Goal: Find specific page/section: Find specific page/section

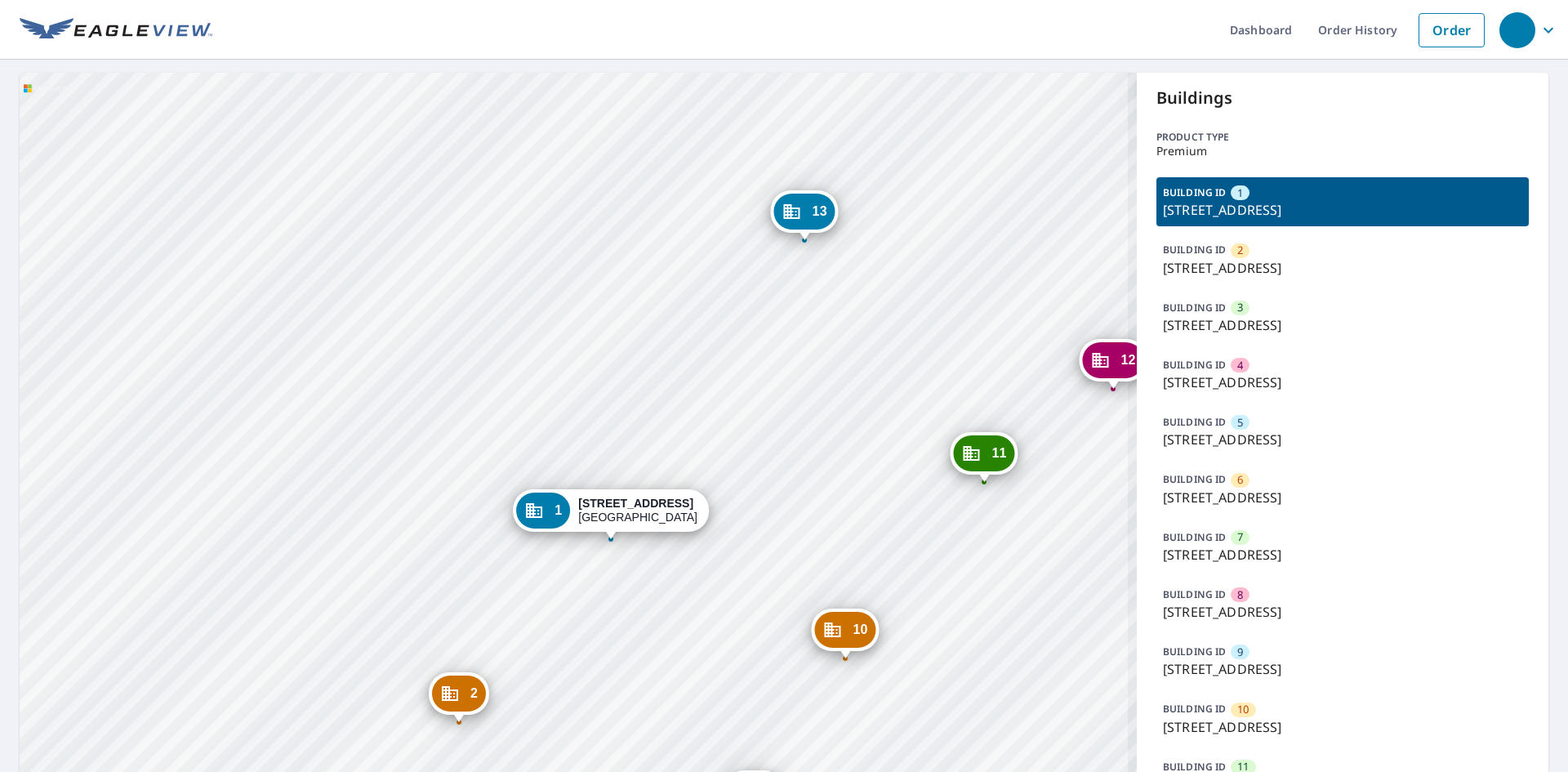
drag, startPoint x: 572, startPoint y: 667, endPoint x: 624, endPoint y: 591, distance: 92.1
click at [624, 591] on div "2 20 Harbour Green Dr Key Largo, FL 33037 3 22 Harbour Green Dr Key Largo, FL 3…" at bounding box center [579, 701] width 1117 height 1257
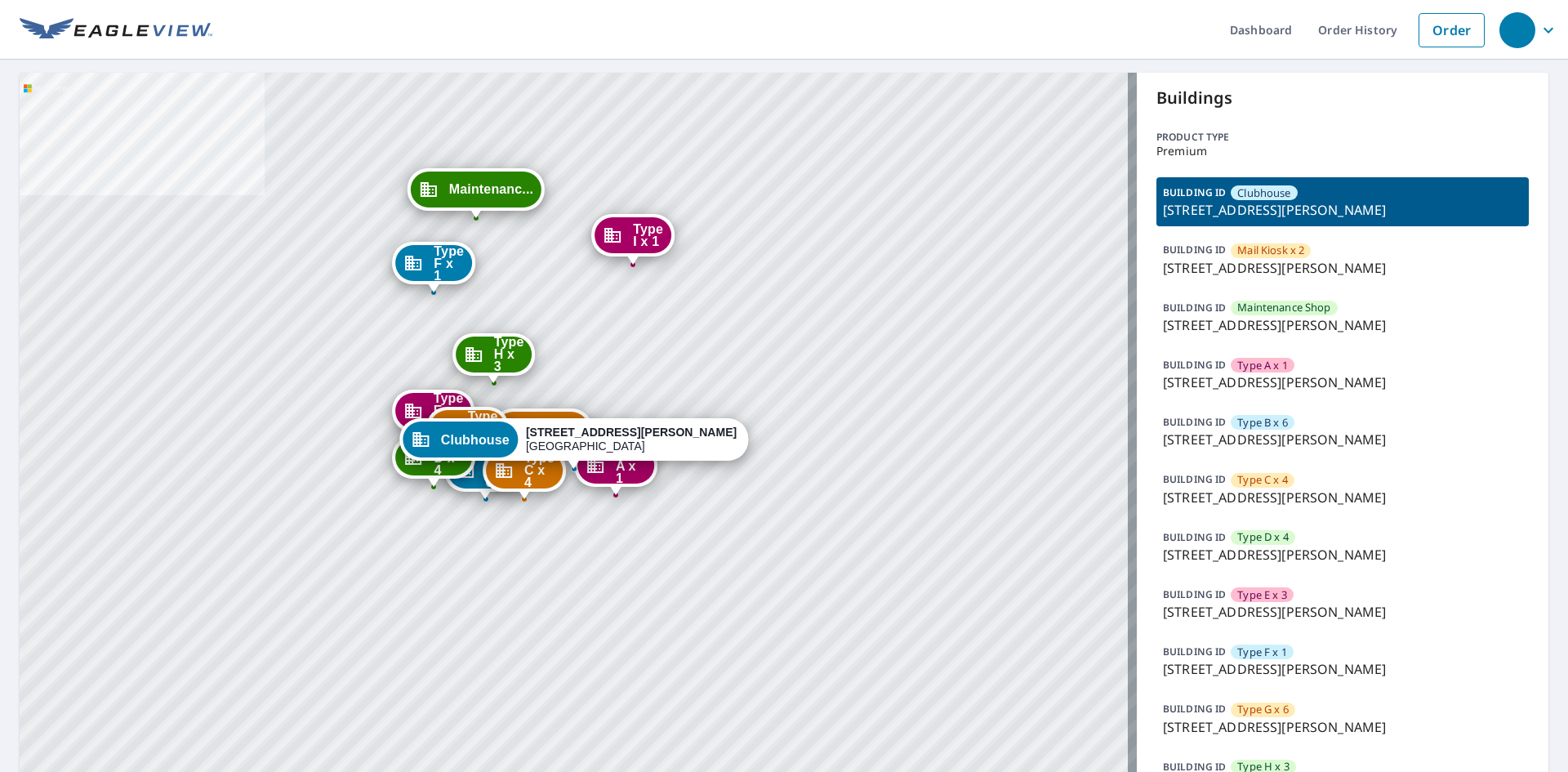
click at [1309, 602] on p "8000 John Davis Dr, Frankfort, KY, 40601" at bounding box center [1343, 611] width 360 height 20
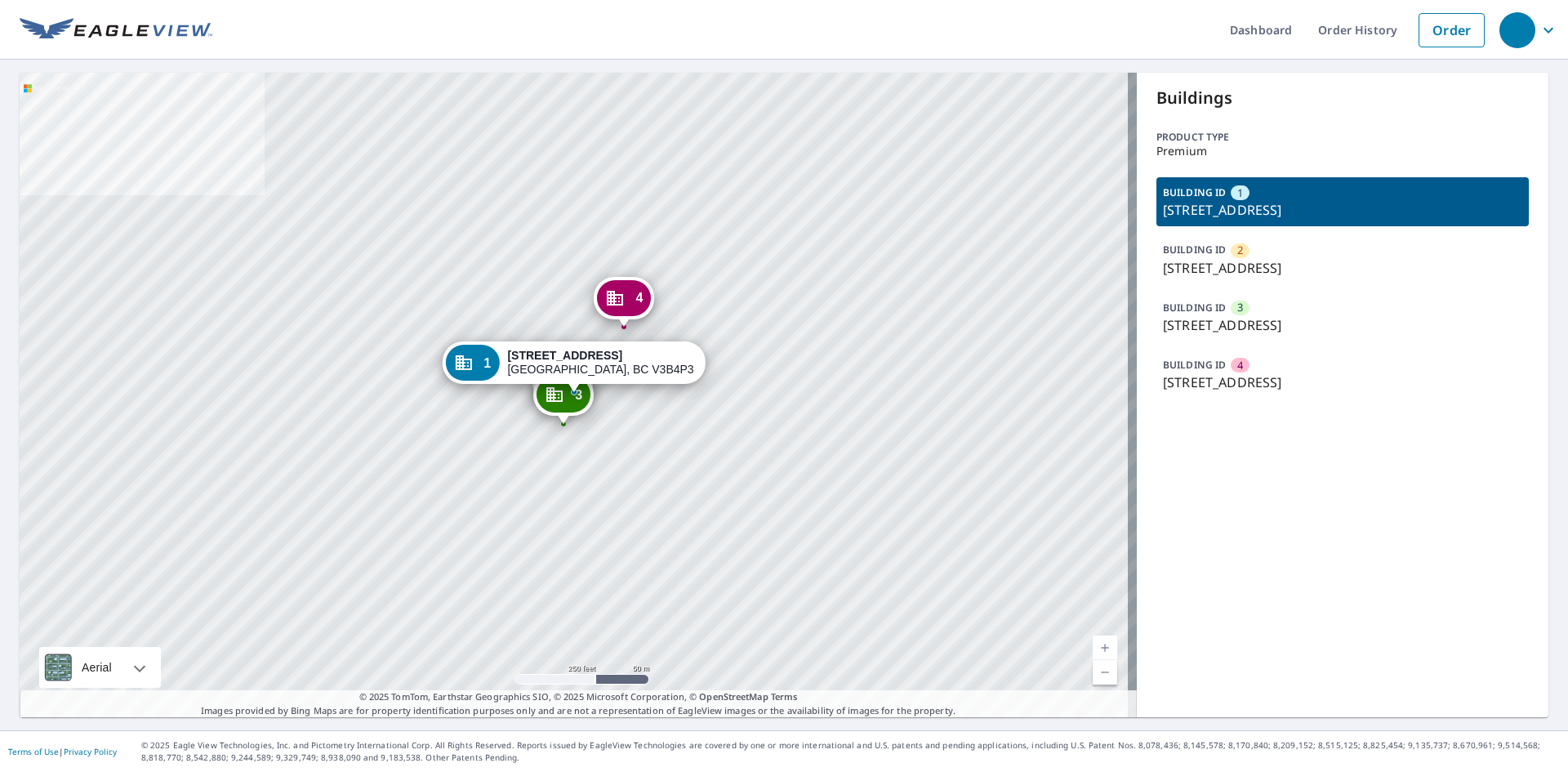
click at [1323, 283] on div "BUILDING ID 2 3358 JERVIS ST, PORT COQUITLAM, BC, V3B4P3" at bounding box center [1342, 258] width 373 height 49
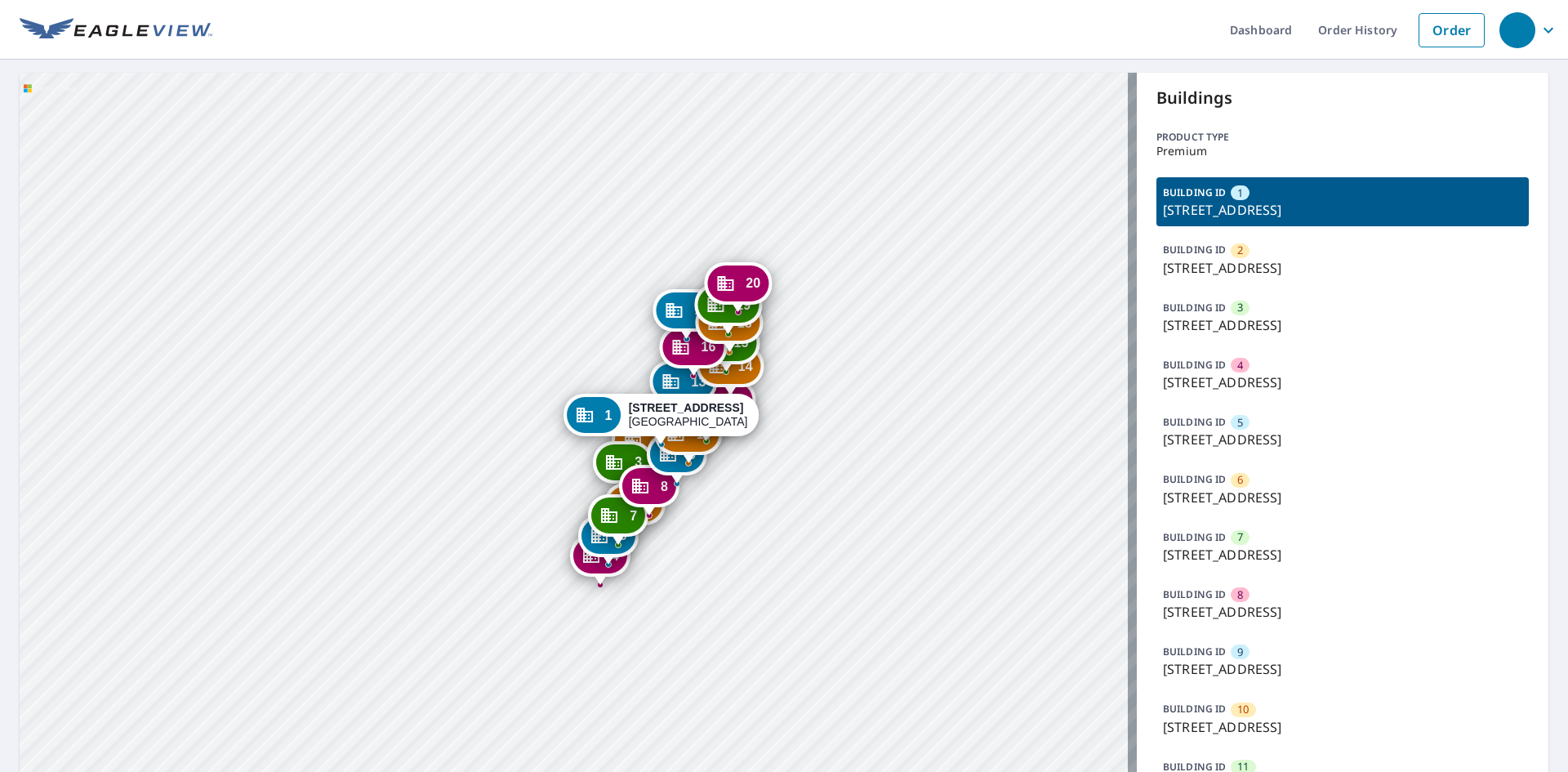
drag, startPoint x: 815, startPoint y: 436, endPoint x: 818, endPoint y: 423, distance: 13.3
click at [818, 423] on div "2 20 Harbour Green Dr Key Largo, FL 33037 3 22 Harbour Green Dr Key Largo, FL 3…" at bounding box center [579, 701] width 1117 height 1257
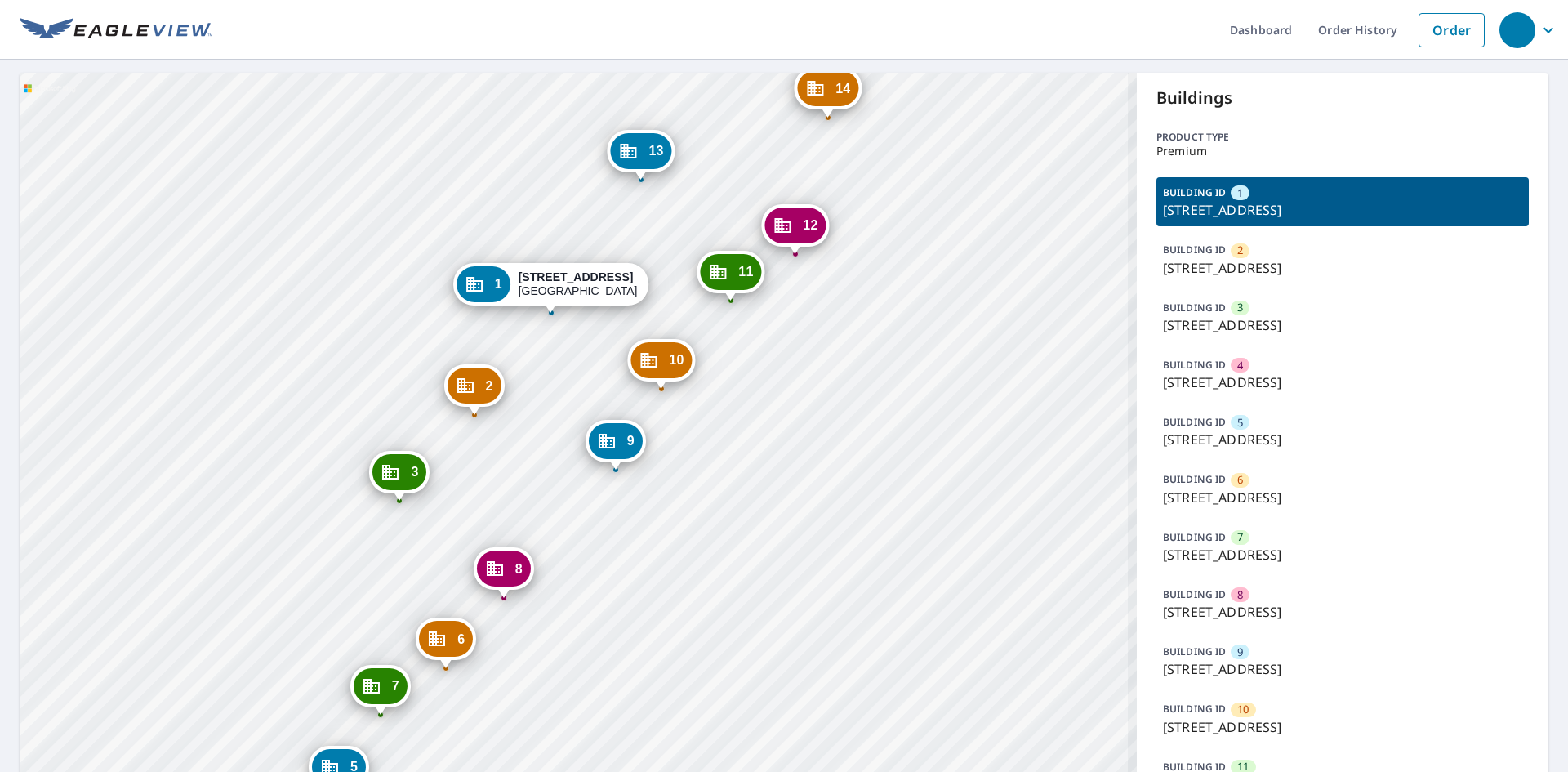
drag, startPoint x: 728, startPoint y: 418, endPoint x: 710, endPoint y: 565, distance: 148.1
click at [710, 565] on div "2 20 Harbour Green Dr Key Largo, FL 33037 3 22 Harbour Green Dr Key Largo, FL 3…" at bounding box center [579, 701] width 1117 height 1257
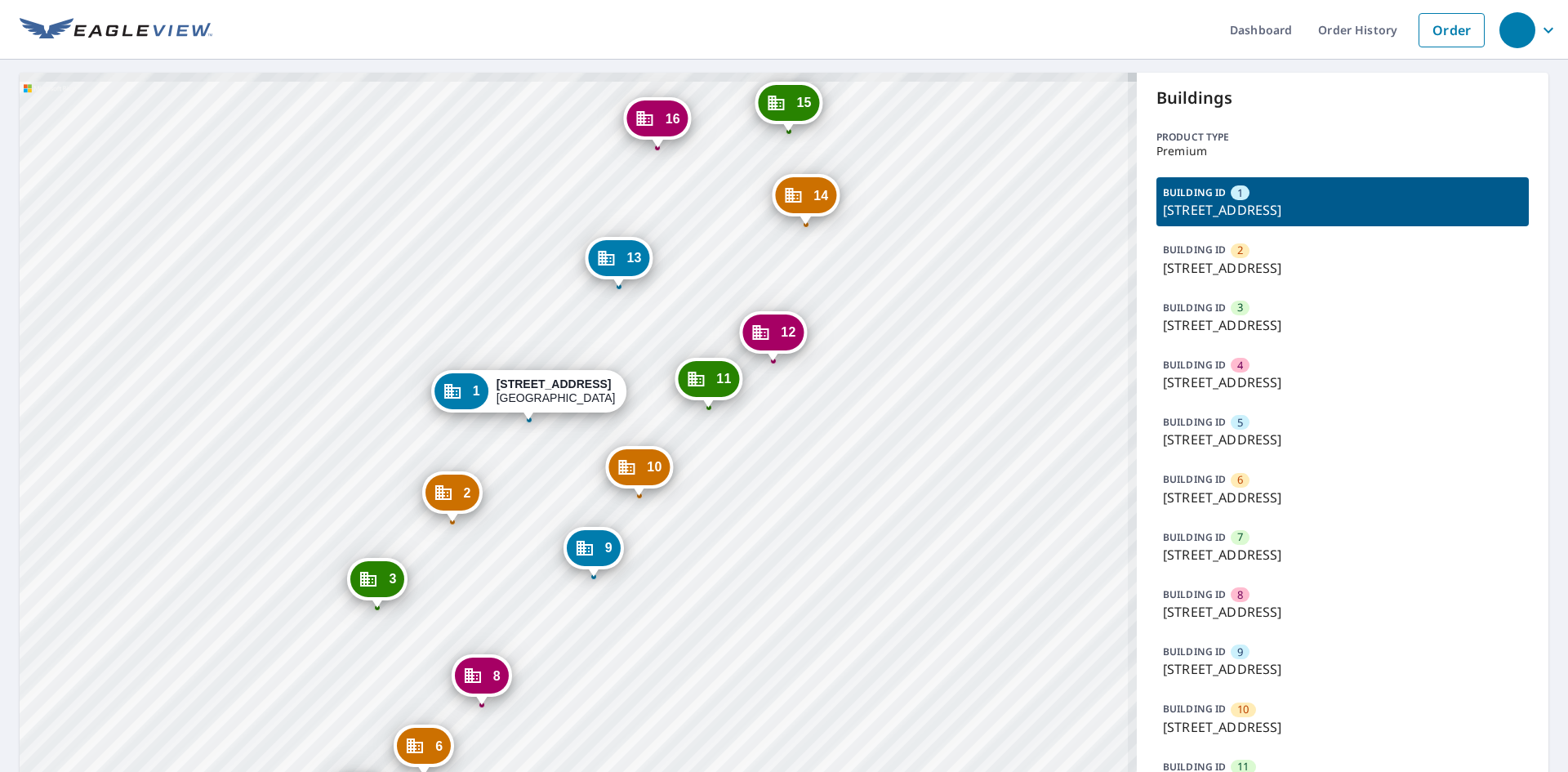
drag, startPoint x: 824, startPoint y: 356, endPoint x: 774, endPoint y: 554, distance: 204.2
click at [774, 554] on div "2 20 Harbour Green Dr Key Largo, FL 33037 3 22 Harbour Green Dr Key Largo, FL 3…" at bounding box center [579, 701] width 1117 height 1257
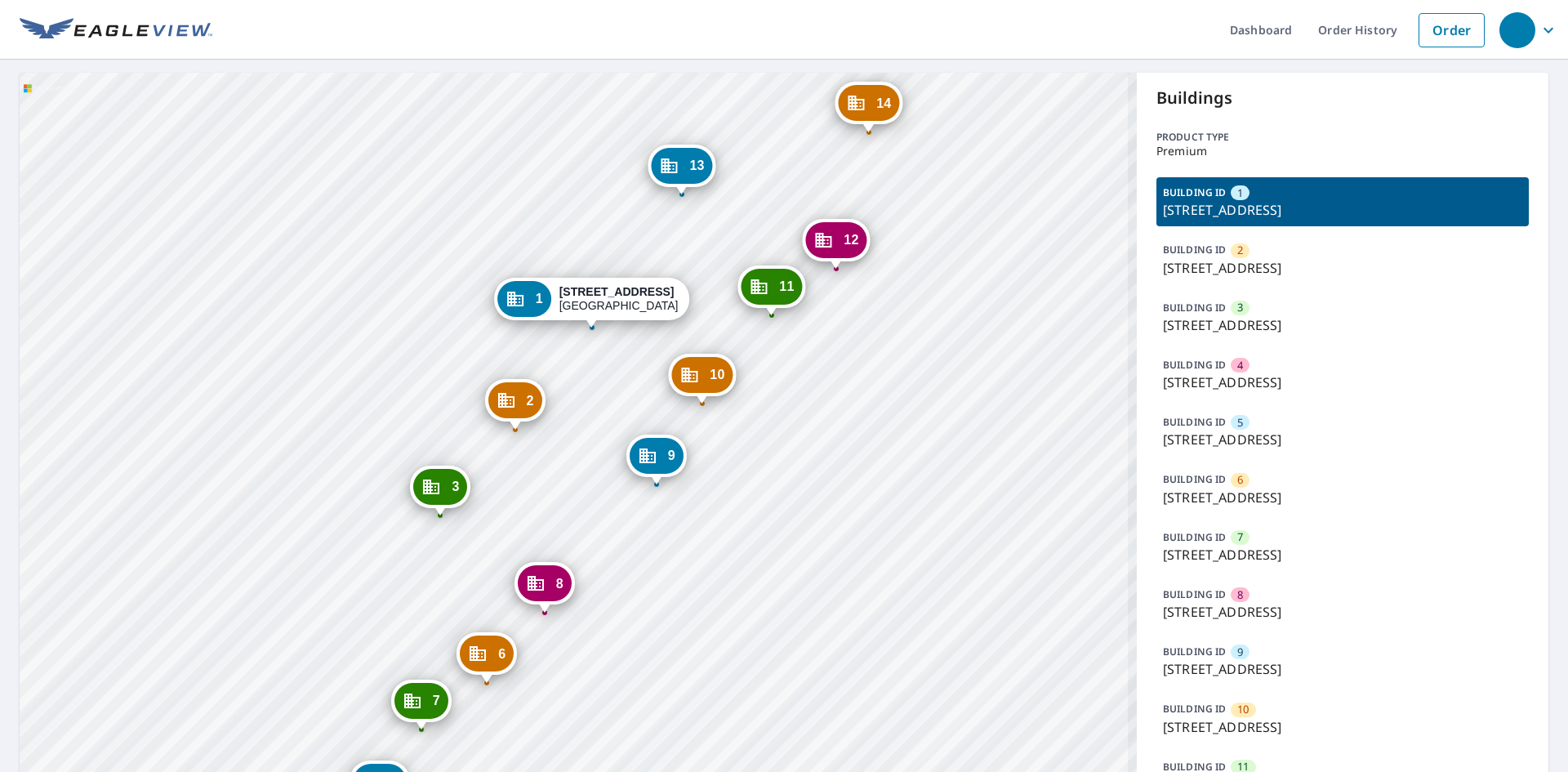
drag, startPoint x: 744, startPoint y: 653, endPoint x: 886, endPoint y: 324, distance: 358.3
click at [886, 324] on div "2 20 Harbour Green Dr Key Largo, FL 33037 3 22 Harbour Green Dr Key Largo, FL 3…" at bounding box center [579, 701] width 1117 height 1257
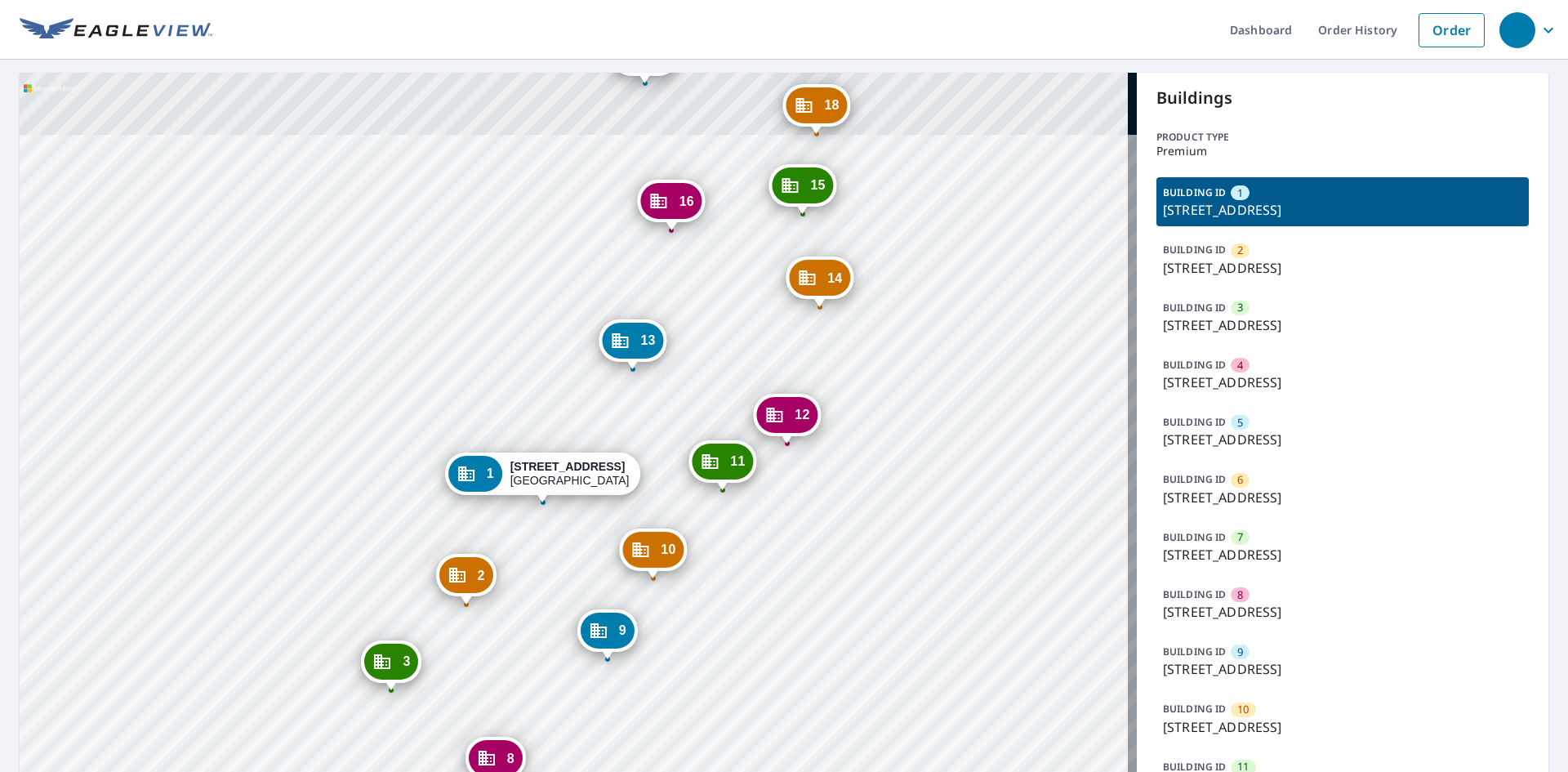
drag, startPoint x: 803, startPoint y: 569, endPoint x: 767, endPoint y: 693, distance: 129.1
click at [767, 695] on div "2 20 Harbour Green Dr Key Largo, FL 33037 3 22 Harbour Green Dr Key Largo, FL 3…" at bounding box center [579, 701] width 1117 height 1257
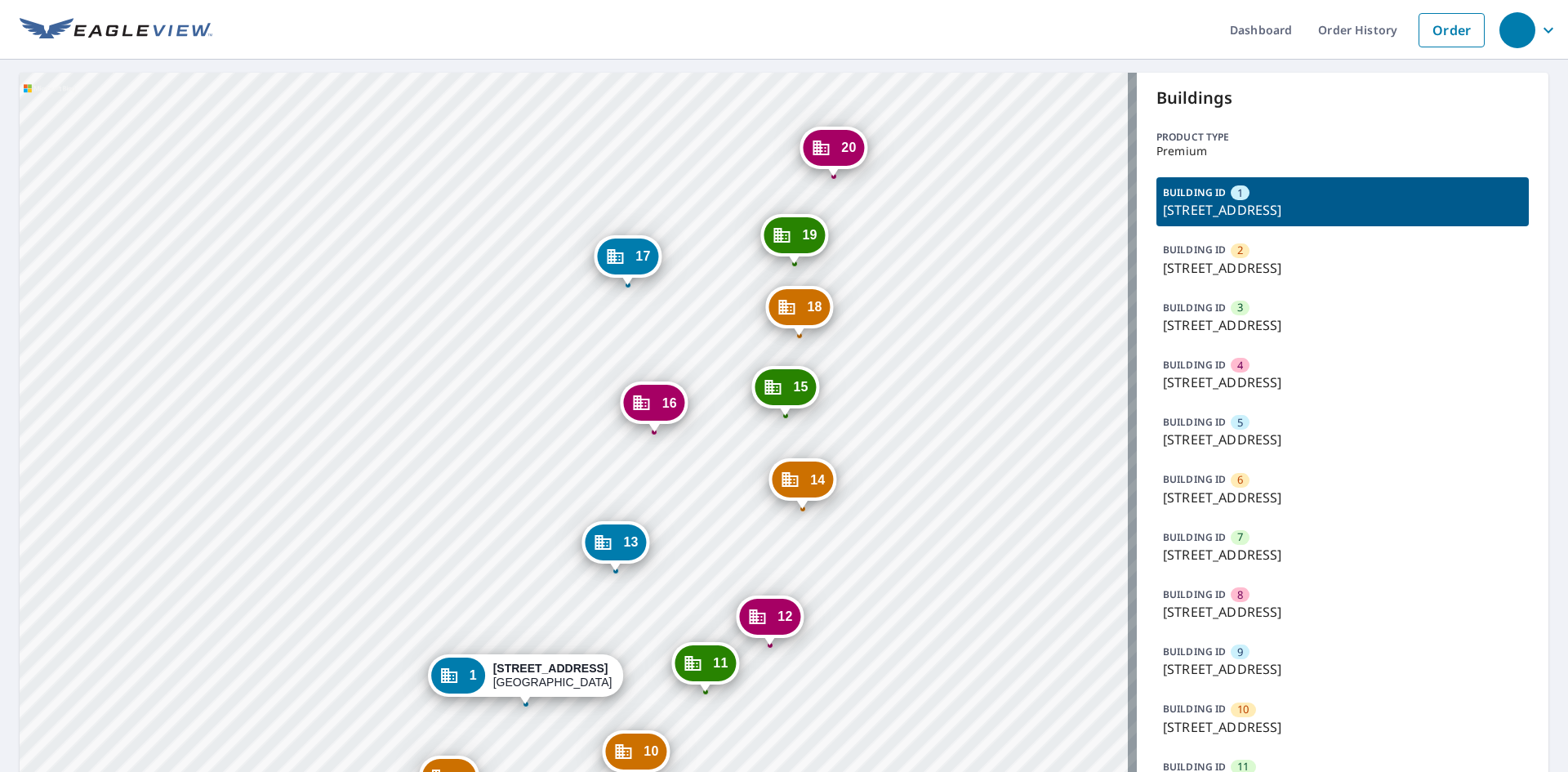
drag, startPoint x: 882, startPoint y: 447, endPoint x: 899, endPoint y: 443, distance: 17.5
click at [867, 508] on div "2 20 Harbour Green Dr Key Largo, FL 33037 3 22 Harbour Green Dr Key Largo, FL 3…" at bounding box center [579, 701] width 1117 height 1257
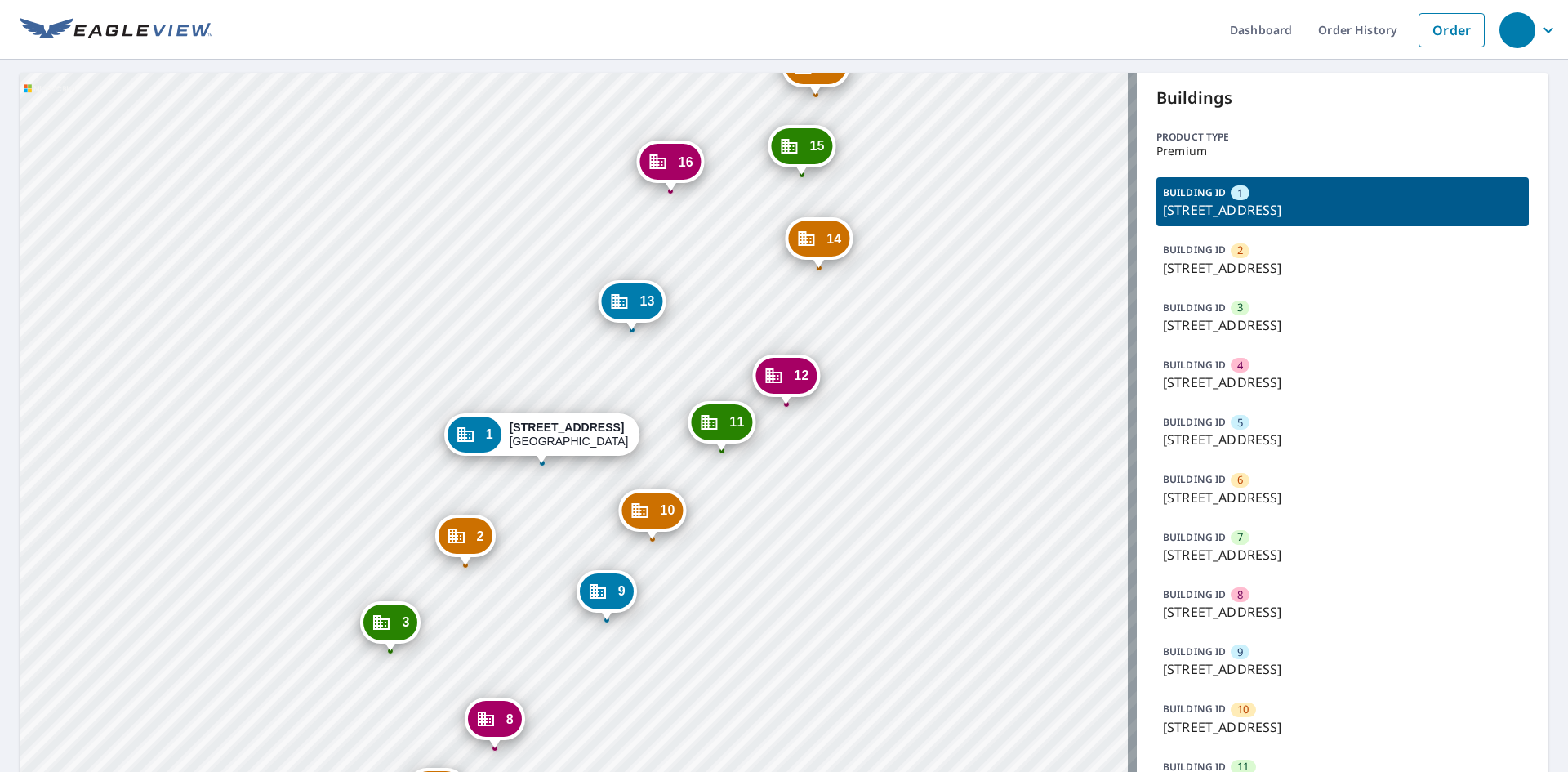
drag, startPoint x: 931, startPoint y: 519, endPoint x: 941, endPoint y: 390, distance: 129.4
click at [941, 390] on div "2 20 Harbour Green Dr Key Largo, FL 33037 3 22 Harbour Green Dr Key Largo, FL 3…" at bounding box center [579, 701] width 1117 height 1257
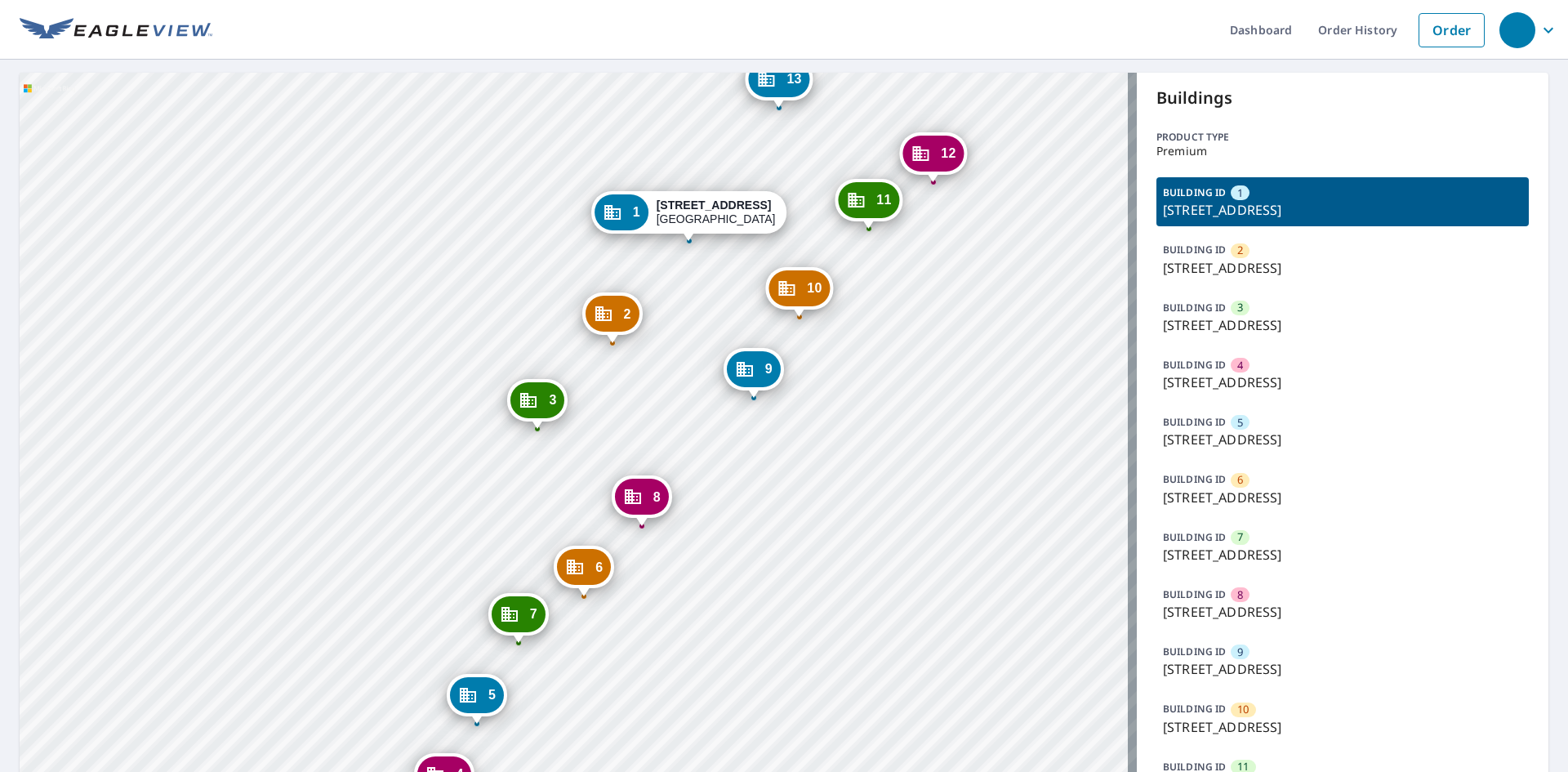
drag, startPoint x: 837, startPoint y: 551, endPoint x: 918, endPoint y: 396, distance: 174.9
click at [938, 365] on div "2 20 Harbour Green Dr Key Largo, FL 33037 3 22 Harbour Green Dr Key Largo, FL 3…" at bounding box center [579, 701] width 1117 height 1257
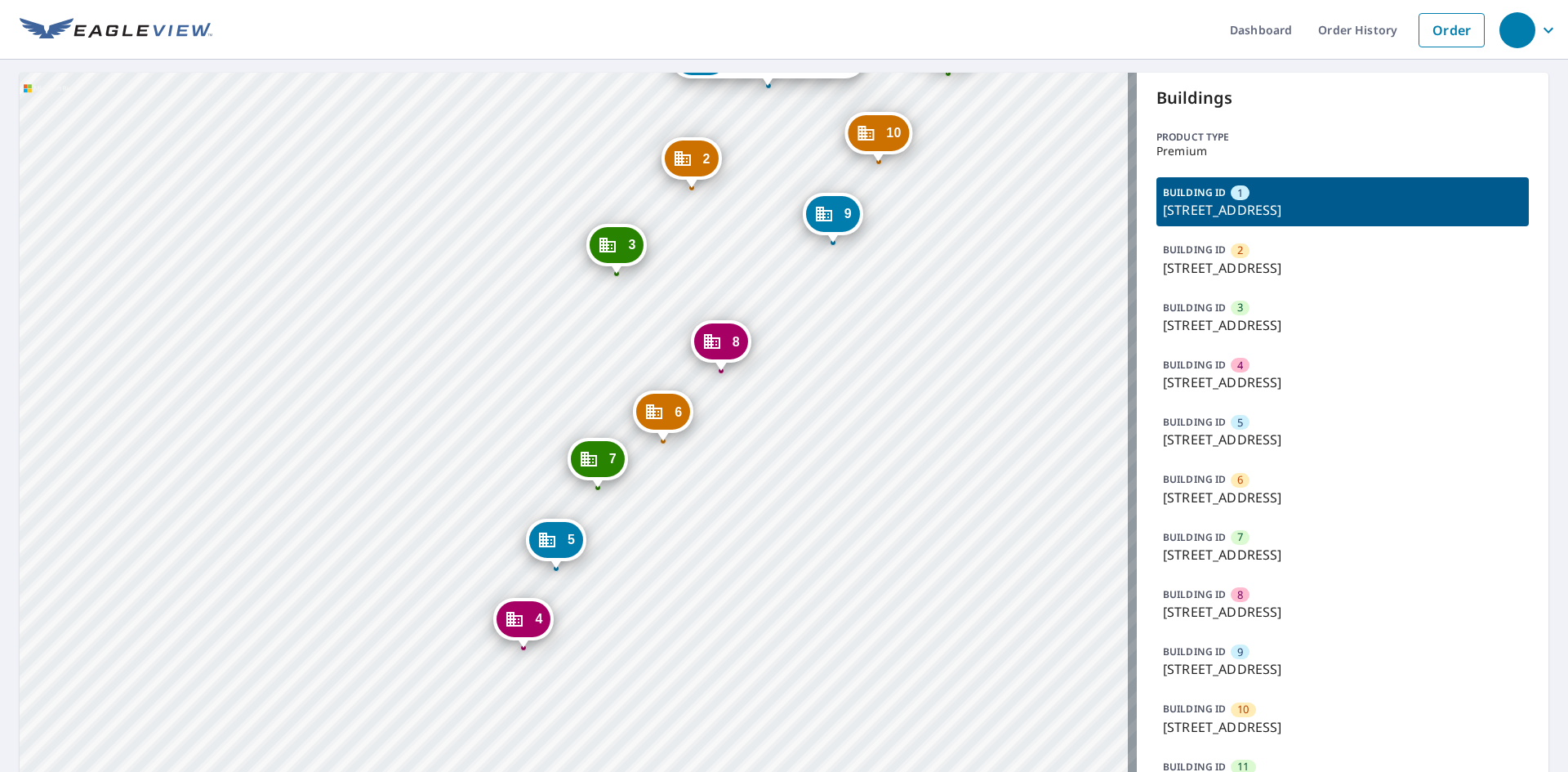
drag, startPoint x: 797, startPoint y: 641, endPoint x: 918, endPoint y: 322, distance: 341.2
click at [918, 322] on div "2 20 Harbour Green Dr Key Largo, FL 33037 3 22 Harbour Green Dr Key Largo, FL 3…" at bounding box center [579, 701] width 1117 height 1257
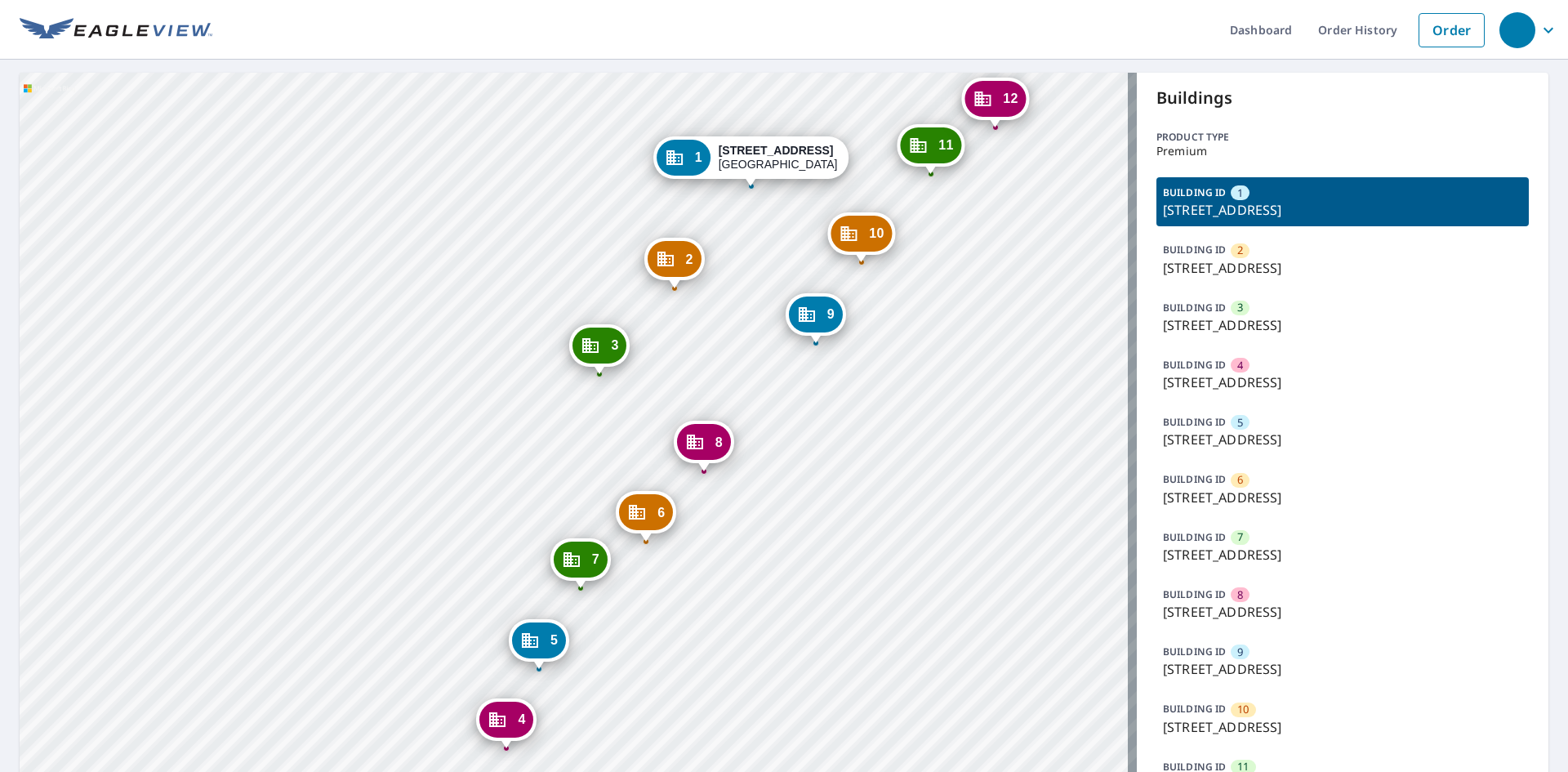
drag, startPoint x: 905, startPoint y: 271, endPoint x: 840, endPoint y: 555, distance: 291.3
click at [831, 563] on div "2 20 Harbour Green Dr Key Largo, FL 33037 3 22 Harbour Green Dr Key Largo, FL 3…" at bounding box center [579, 701] width 1117 height 1257
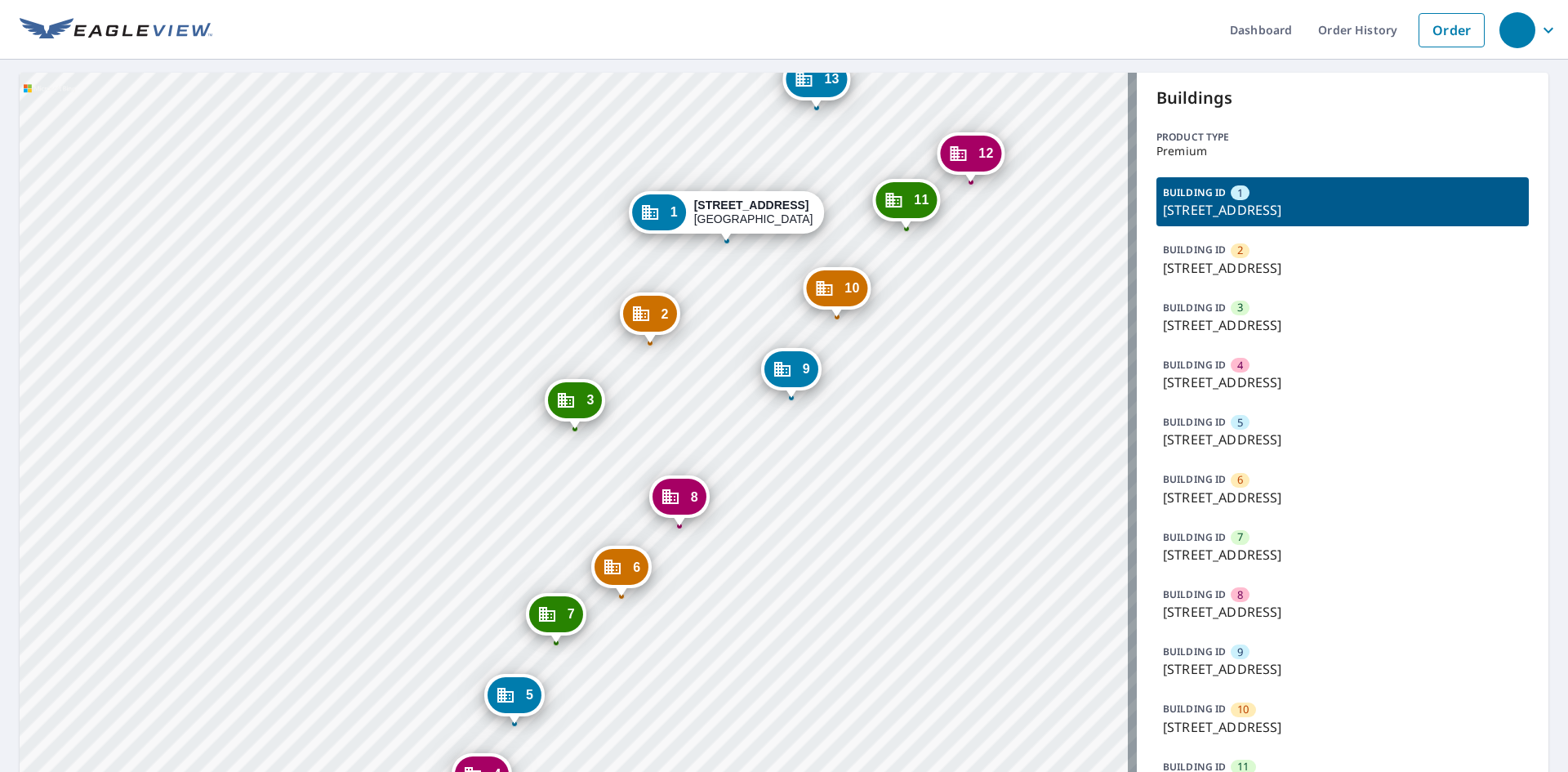
drag, startPoint x: 931, startPoint y: 462, endPoint x: 900, endPoint y: 528, distance: 72.9
click at [900, 528] on div "2 20 Harbour Green Dr Key Largo, FL 33037 3 22 Harbour Green Dr Key Largo, FL 3…" at bounding box center [579, 701] width 1117 height 1257
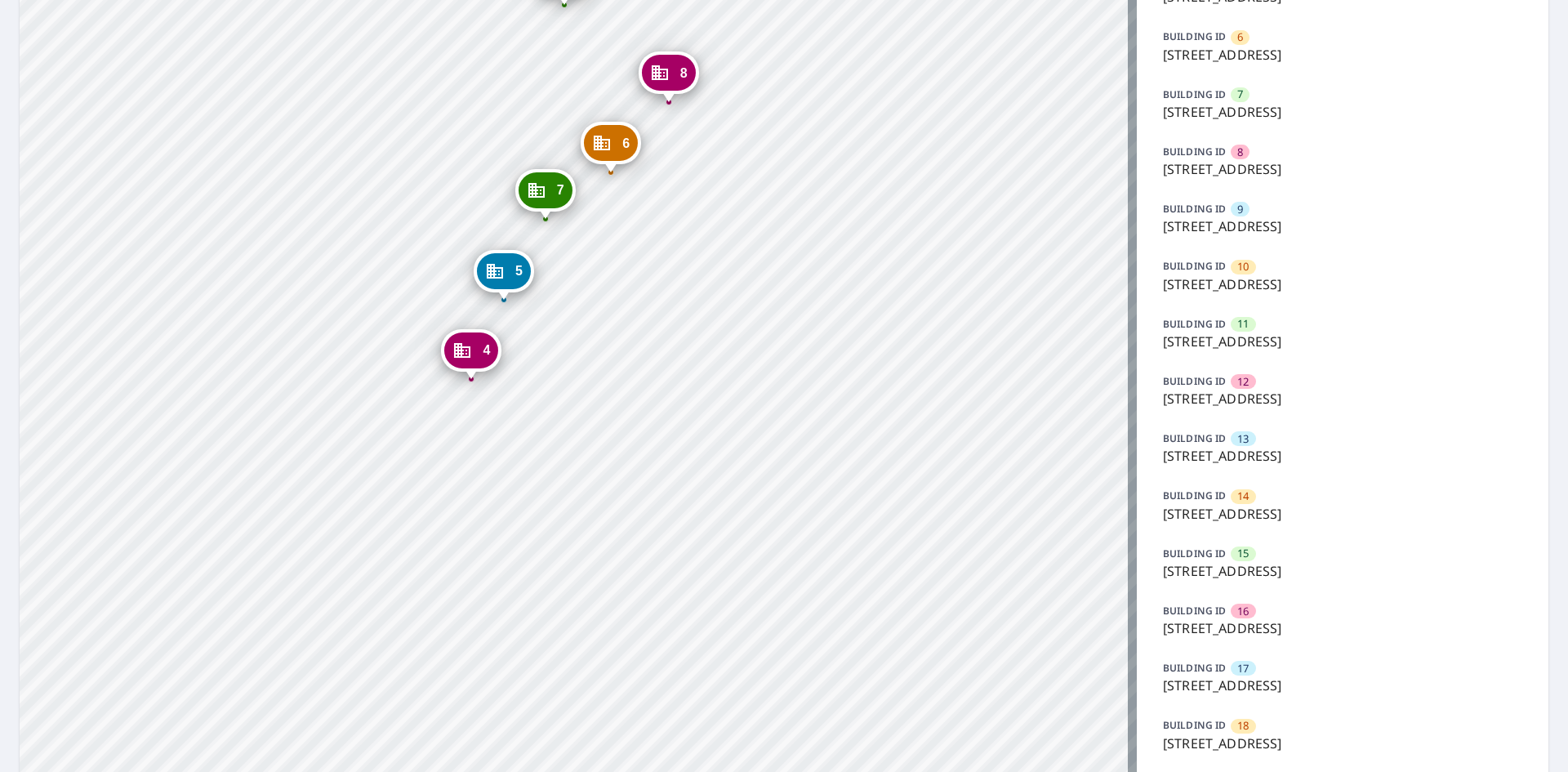
scroll to position [612, 0]
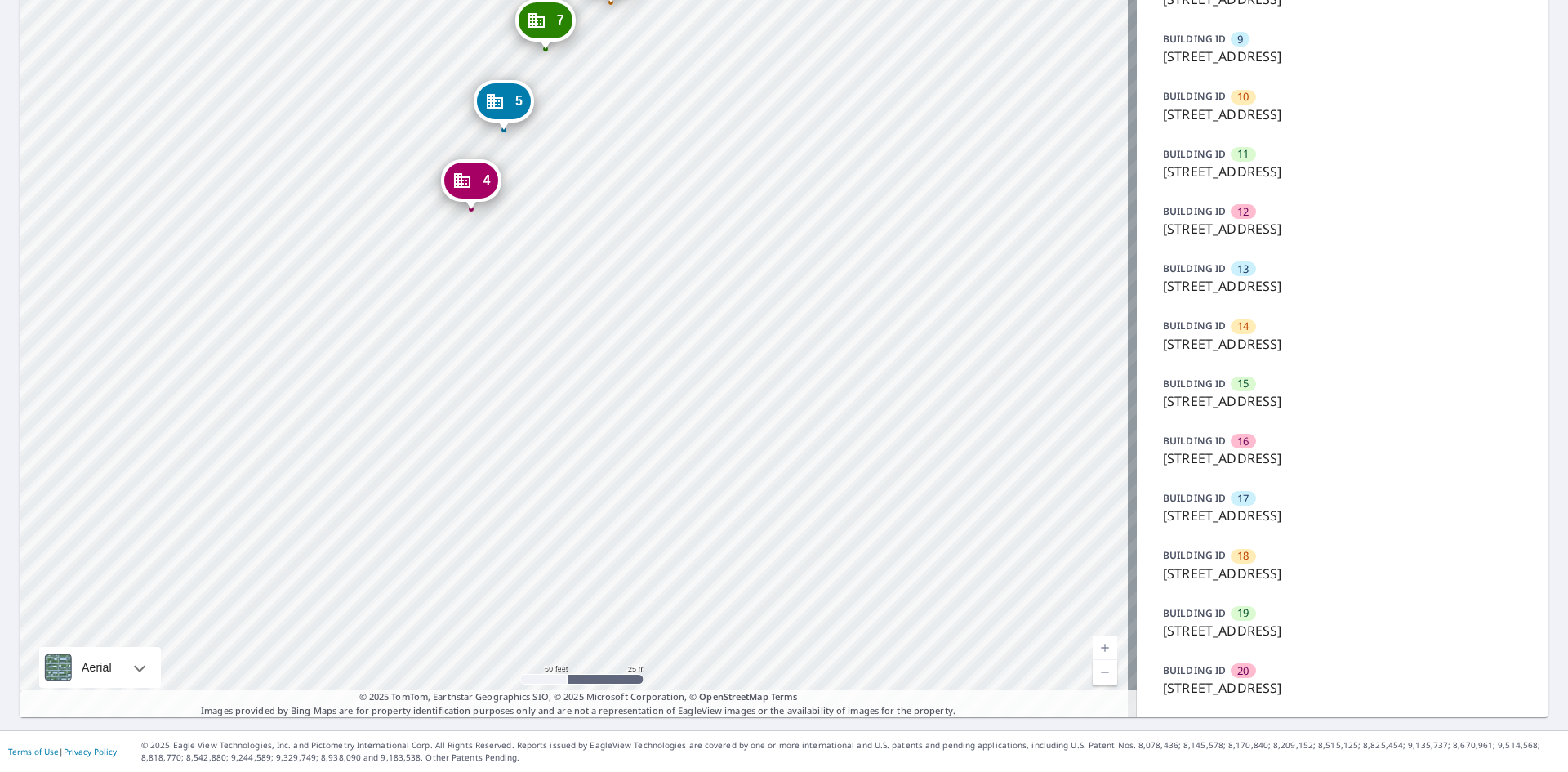
click at [1298, 579] on p "11 Harbour Green Dr, Key Largo, FL, 33037" at bounding box center [1343, 573] width 360 height 20
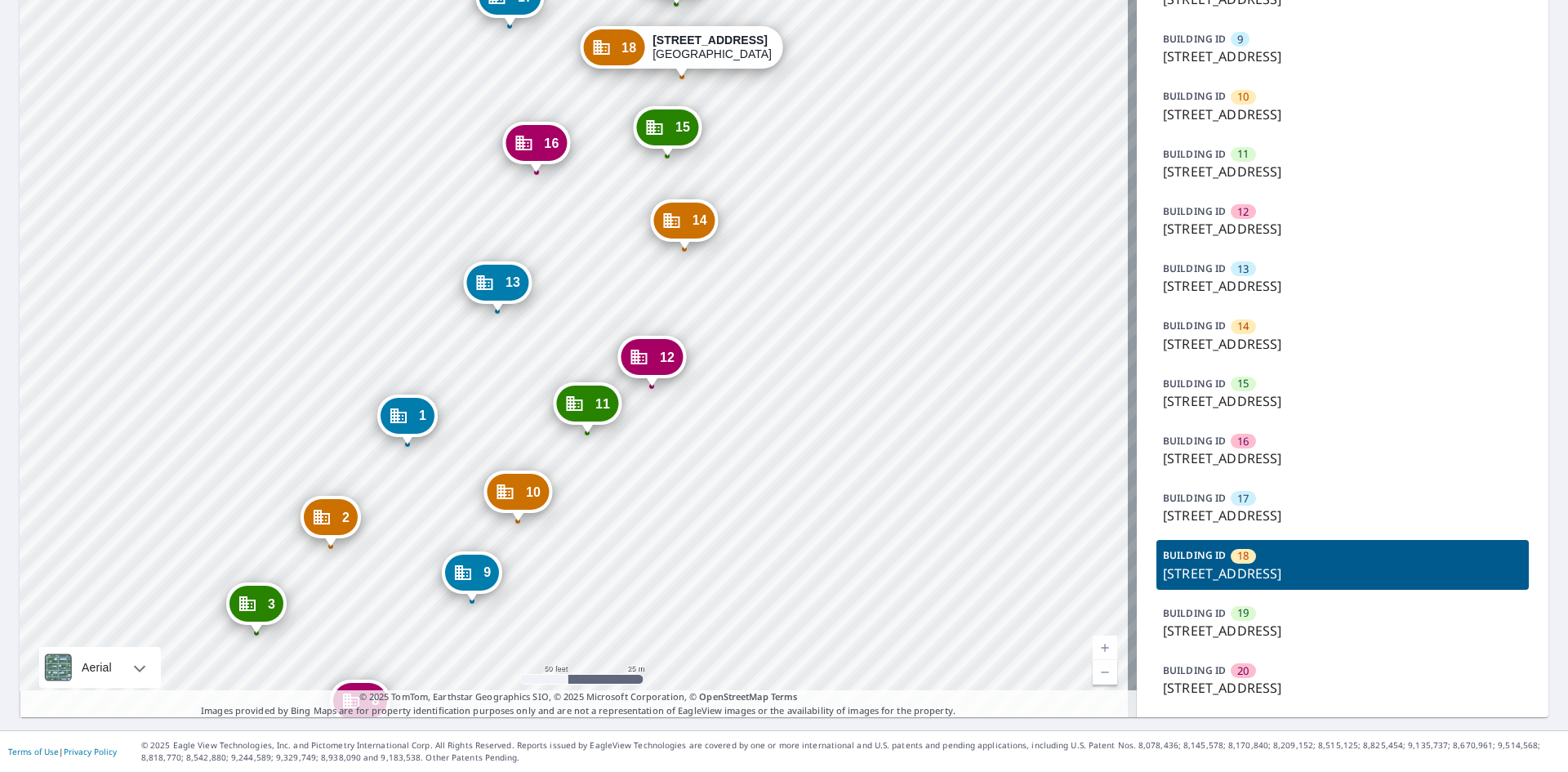
drag, startPoint x: 633, startPoint y: 377, endPoint x: 734, endPoint y: 367, distance: 101.5
click at [734, 367] on div "1 16 Harbour Green Dr Key Largo, FL 33037 2 20 Harbour Green Dr Key Largo, FL 3…" at bounding box center [579, 89] width 1117 height 1257
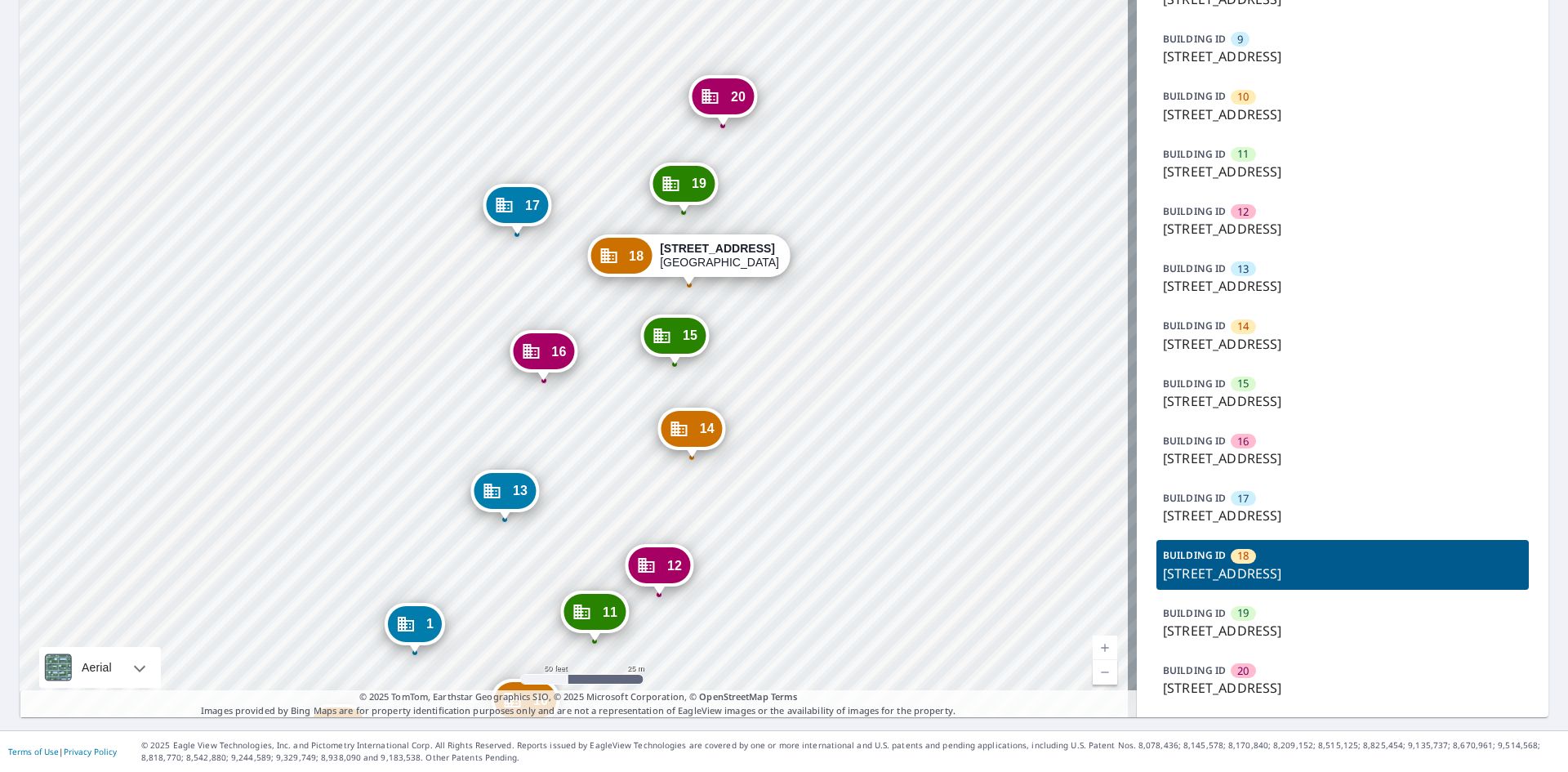
drag, startPoint x: 768, startPoint y: 269, endPoint x: 765, endPoint y: 482, distance: 213.0
click at [773, 482] on div "1 16 Harbour Green Dr Key Largo, FL 33037 2 20 Harbour Green Dr Key Largo, FL 3…" at bounding box center [579, 89] width 1117 height 1257
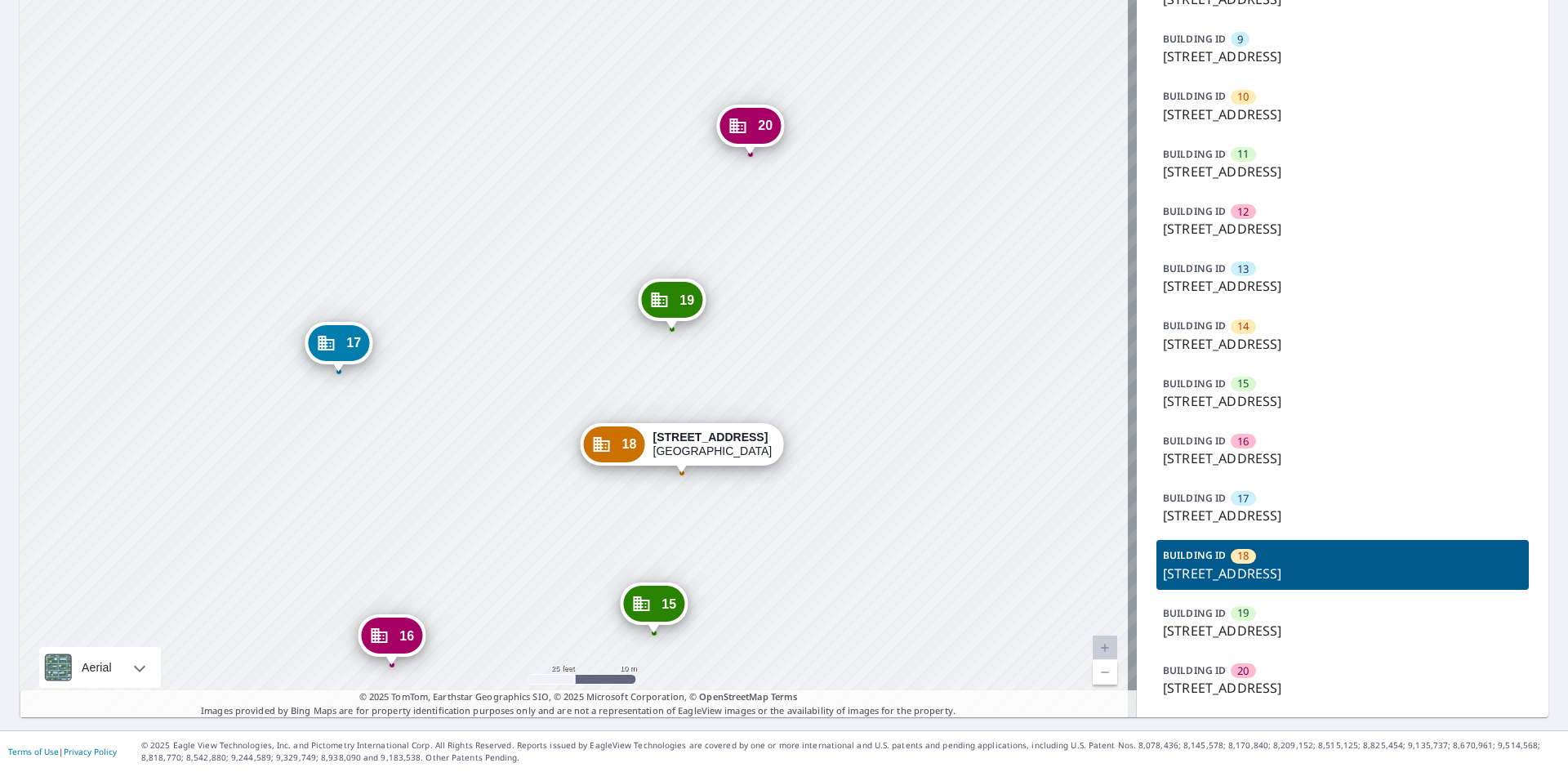
drag, startPoint x: 775, startPoint y: 380, endPoint x: 773, endPoint y: 533, distance: 153.0
click at [773, 534] on div "1 16 Harbour Green Dr Key Largo, FL 33037 2 20 Harbour Green Dr Key Largo, FL 3…" at bounding box center [579, 89] width 1117 height 1257
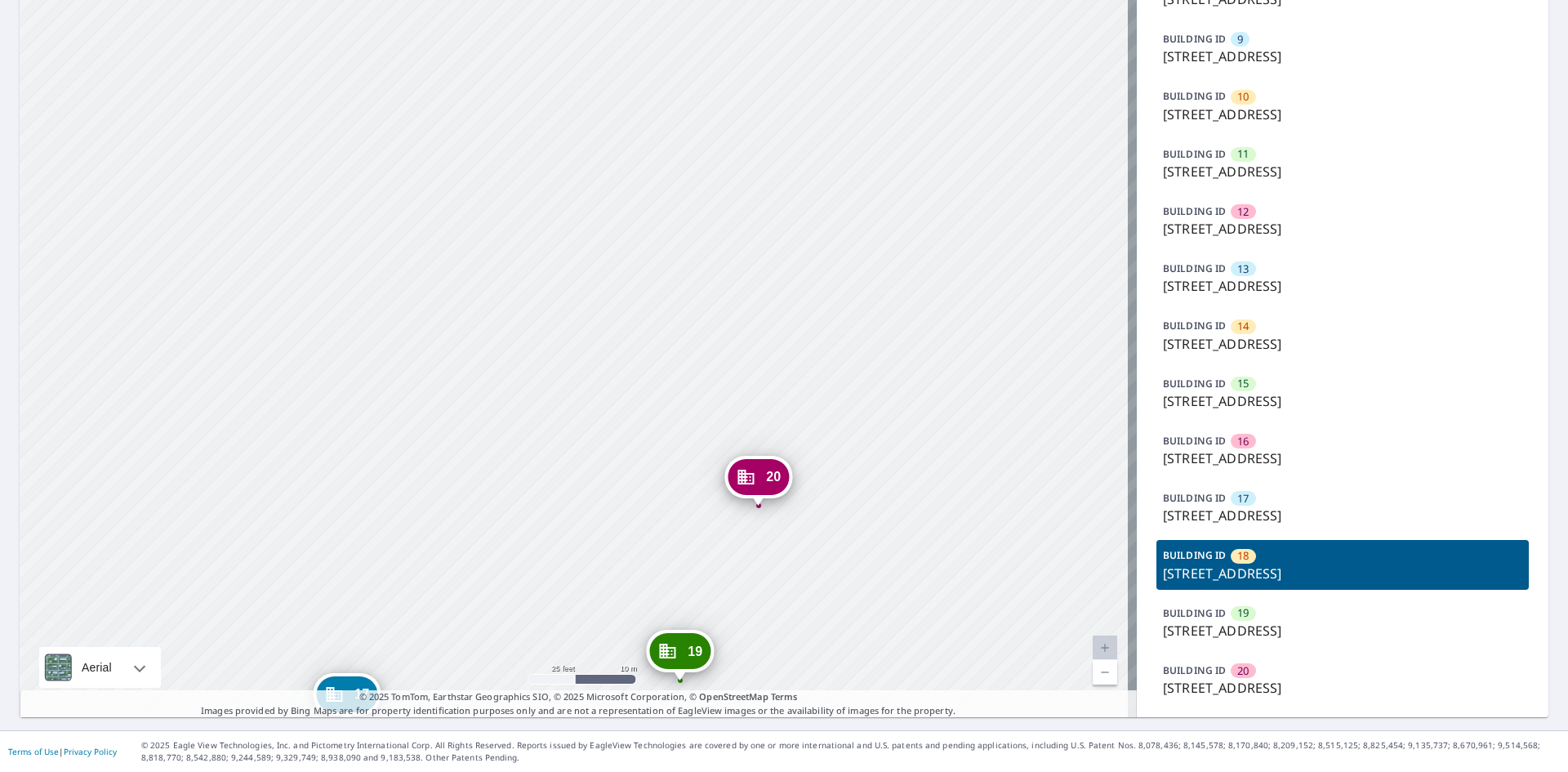
drag, startPoint x: 810, startPoint y: 596, endPoint x: 799, endPoint y: 622, distance: 28.2
click at [813, 613] on div "1 16 Harbour Green Dr Key Largo, FL 33037 2 20 Harbour Green Dr Key Largo, FL 3…" at bounding box center [579, 89] width 1117 height 1257
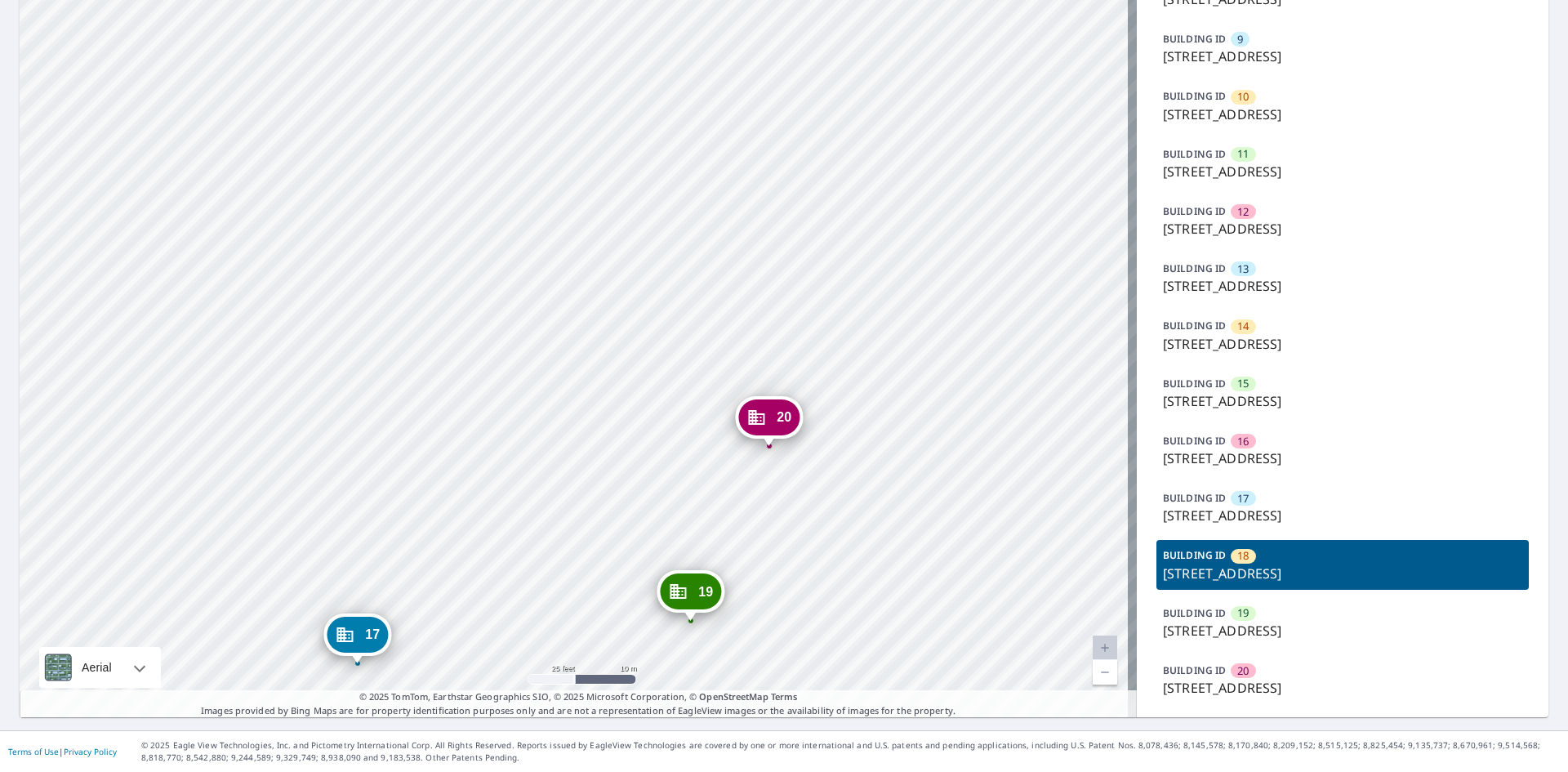
drag, startPoint x: 808, startPoint y: 562, endPoint x: 821, endPoint y: 133, distance: 429.2
click at [841, 92] on div "1 16 Harbour Green Dr Key Largo, FL 33037 2 20 Harbour Green Dr Key Largo, FL 3…" at bounding box center [579, 89] width 1117 height 1257
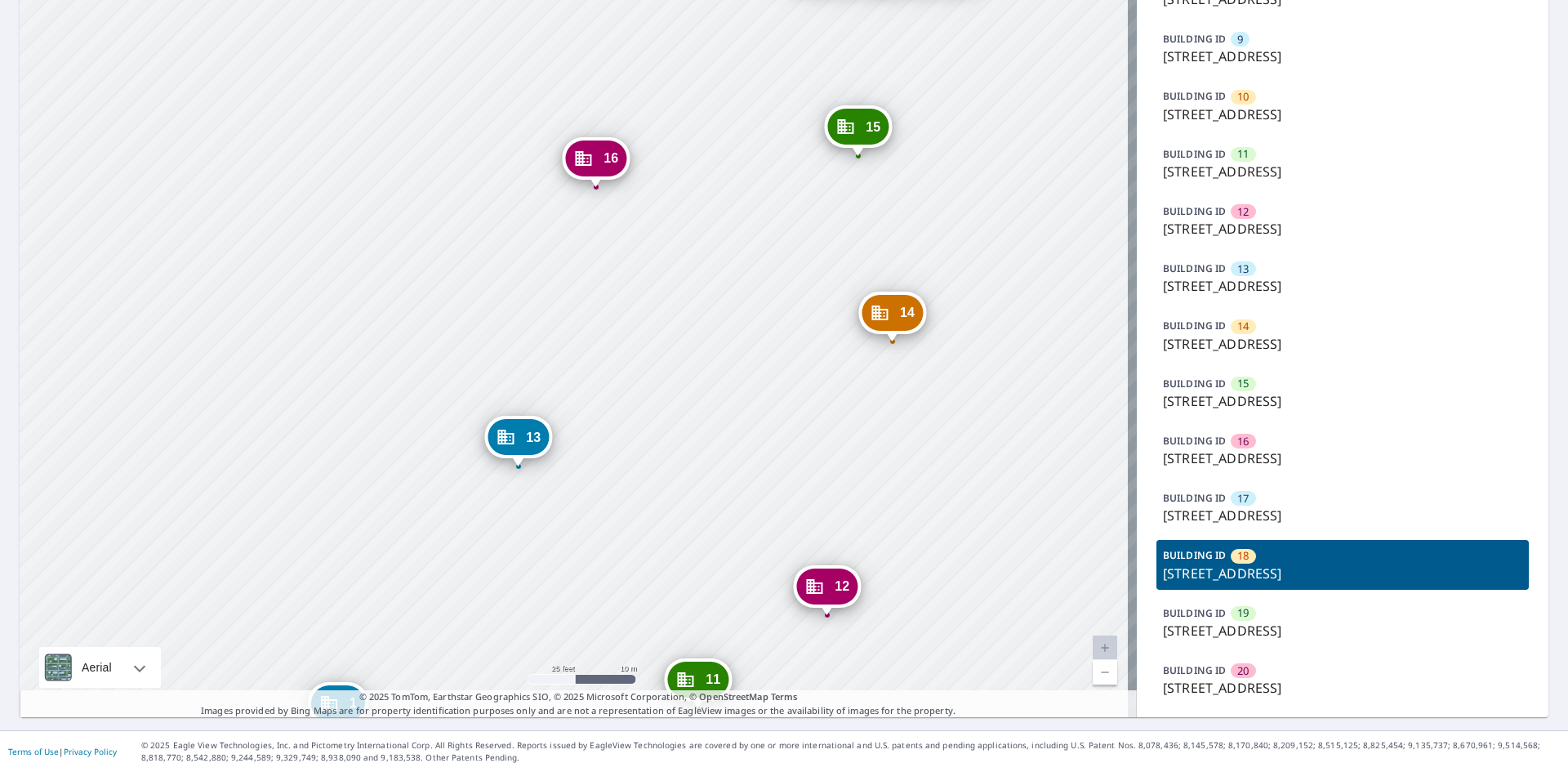
drag, startPoint x: 768, startPoint y: 504, endPoint x: 884, endPoint y: 239, distance: 289.3
click at [908, 198] on div "1 16 Harbour Green Dr Key Largo, FL 33037 2 20 Harbour Green Dr Key Largo, FL 3…" at bounding box center [579, 89] width 1117 height 1257
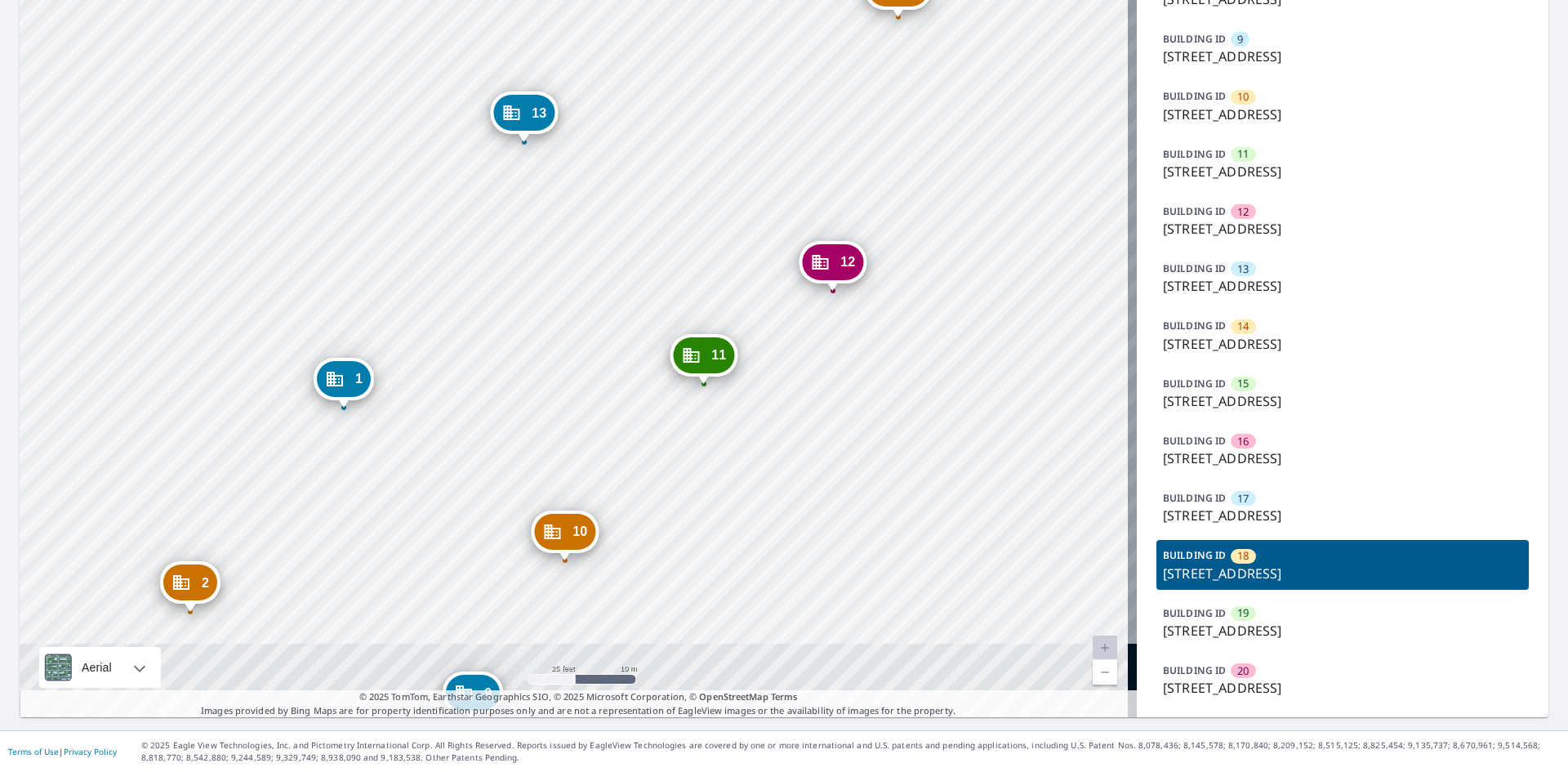
drag, startPoint x: 889, startPoint y: 328, endPoint x: 876, endPoint y: 193, distance: 135.6
click at [878, 193] on div "1 16 Harbour Green Dr Key Largo, FL 33037 2 20 Harbour Green Dr Key Largo, FL 3…" at bounding box center [579, 89] width 1117 height 1257
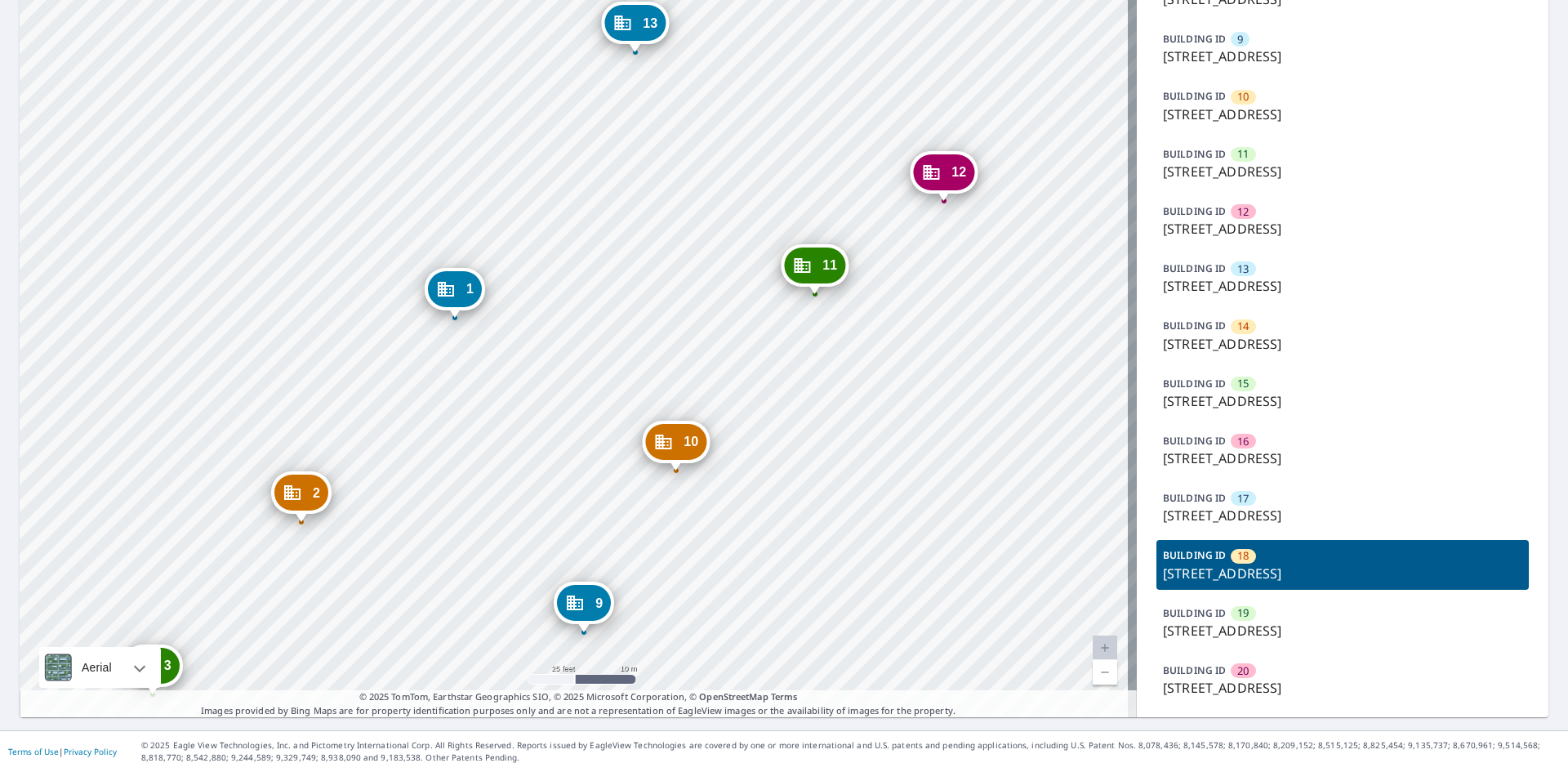
drag, startPoint x: 666, startPoint y: 469, endPoint x: 845, endPoint y: 337, distance: 222.4
click at [845, 337] on div "1 16 Harbour Green Dr Key Largo, FL 33037 2 20 Harbour Green Dr Key Largo, FL 3…" at bounding box center [579, 89] width 1117 height 1257
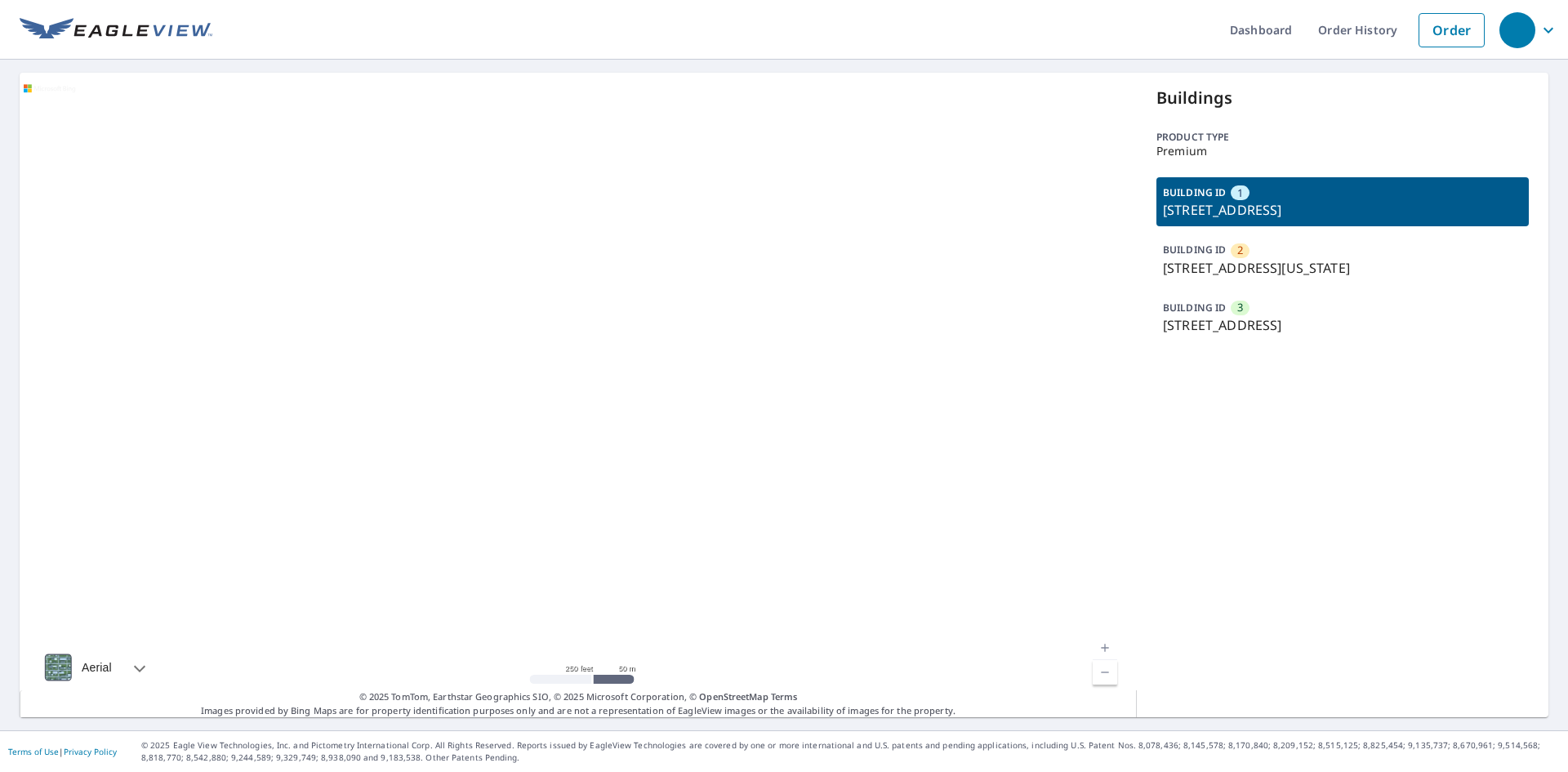
click at [1260, 322] on p "1228 N Broadway, Santa Ana, CA, 92701" at bounding box center [1343, 325] width 360 height 20
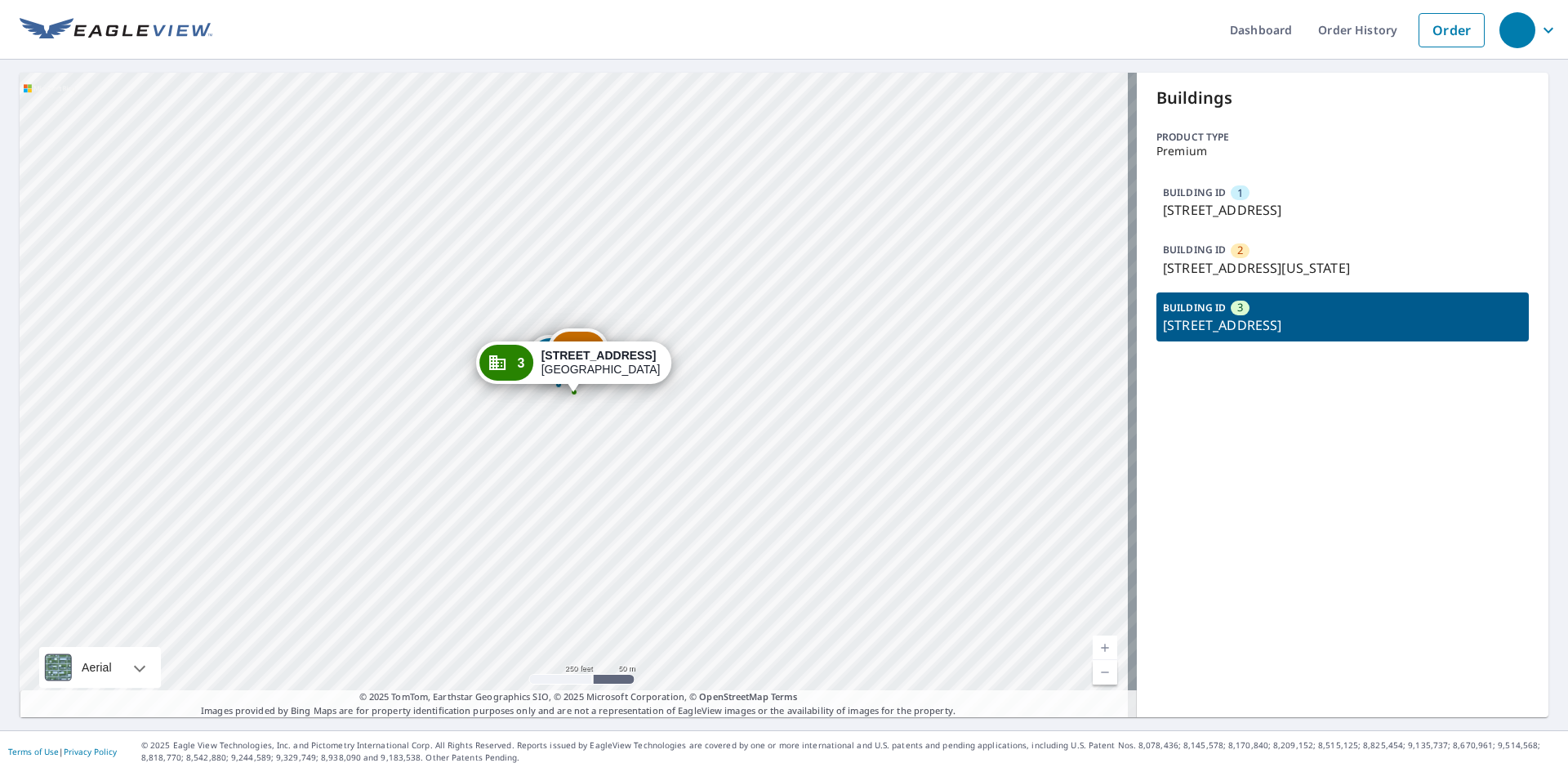
click at [1533, 583] on div "Buildings Product type Premium BUILDING ID 1 1228 N Broadway, Santa Ana, CA, 92…" at bounding box center [1343, 394] width 412 height 644
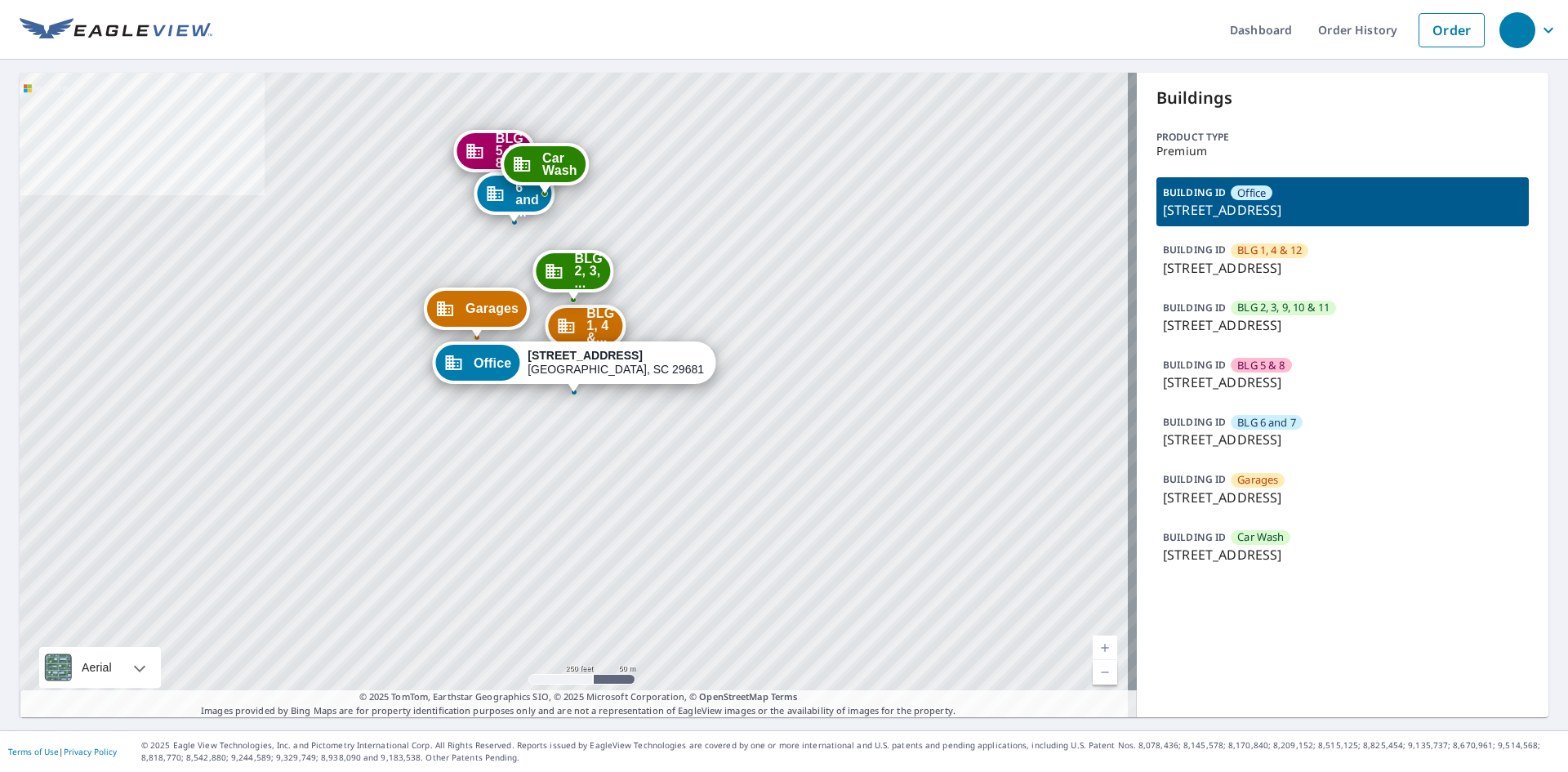
click at [1302, 542] on div "BUILDING ID Car Wash [STREET_ADDRESS]" at bounding box center [1342, 546] width 373 height 49
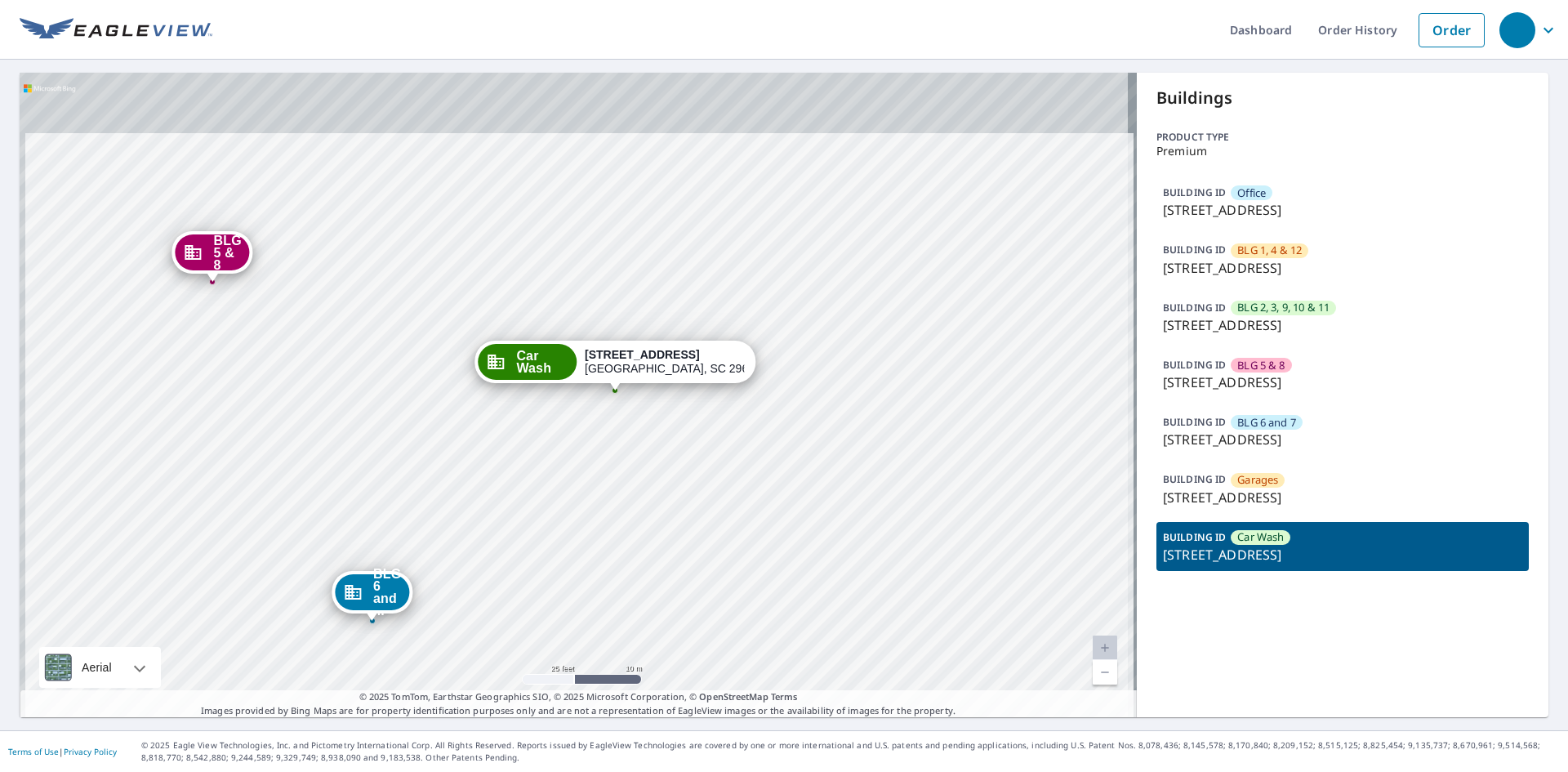
drag, startPoint x: 560, startPoint y: 390, endPoint x: 566, endPoint y: 482, distance: 92.2
click at [565, 482] on div "Office [STREET_ADDRESS] BLG 1, 4 &... [STREET_ADDRESS] BLG 2, 3, ... [STREET_AD…" at bounding box center [579, 394] width 1117 height 644
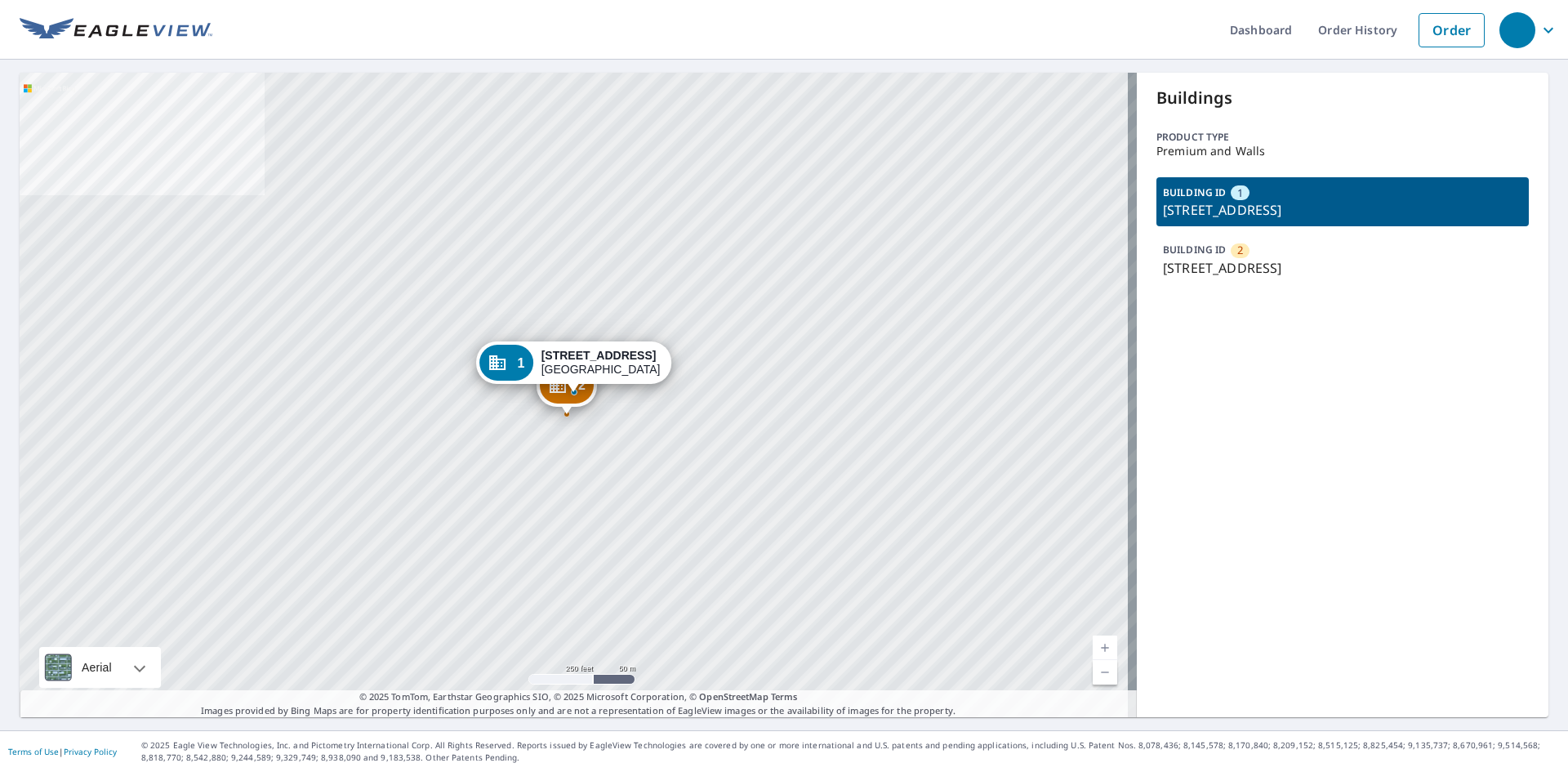
drag, startPoint x: 1514, startPoint y: 545, endPoint x: 1260, endPoint y: 482, distance: 261.7
click at [1510, 546] on div "Buildings Product type Premium and Walls BUILDING ID [GEOGRAPHIC_DATA][STREET_A…" at bounding box center [1343, 394] width 412 height 644
